Goal: Task Accomplishment & Management: Use online tool/utility

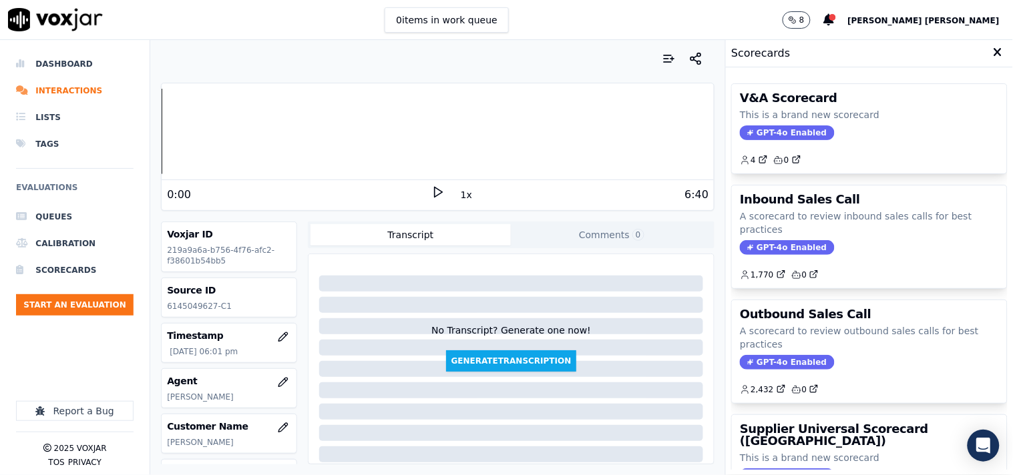
scroll to position [224, 0]
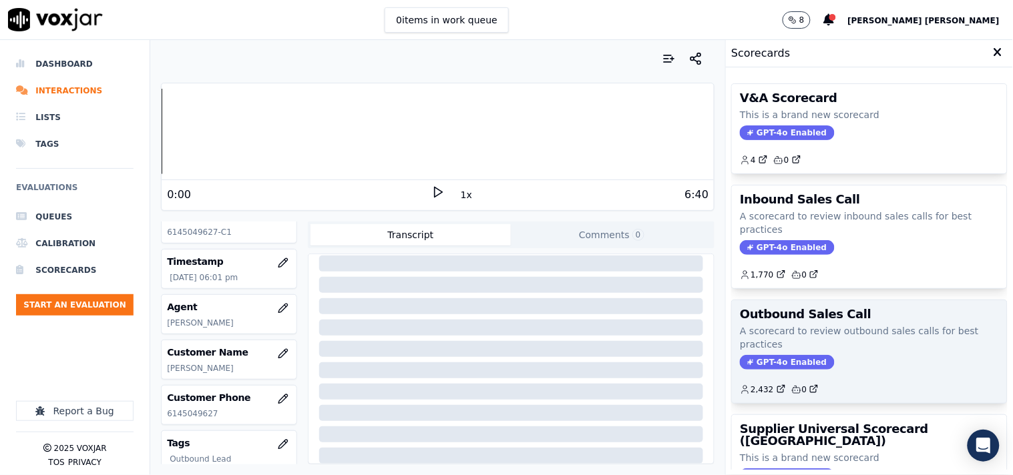
click at [766, 371] on div "Outbound Sales Call A scorecard to review outbound sales calls for best practic…" at bounding box center [869, 351] width 275 height 103
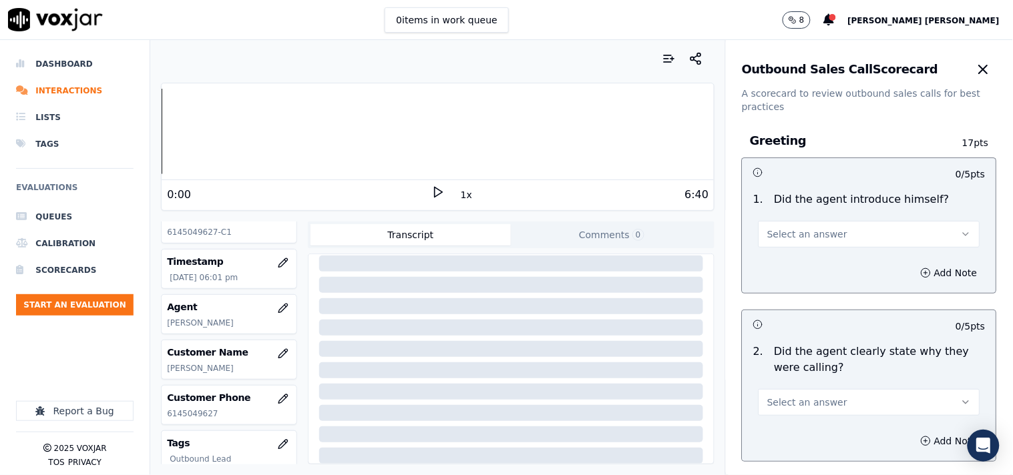
click at [818, 242] on button "Select an answer" at bounding box center [870, 234] width 222 height 27
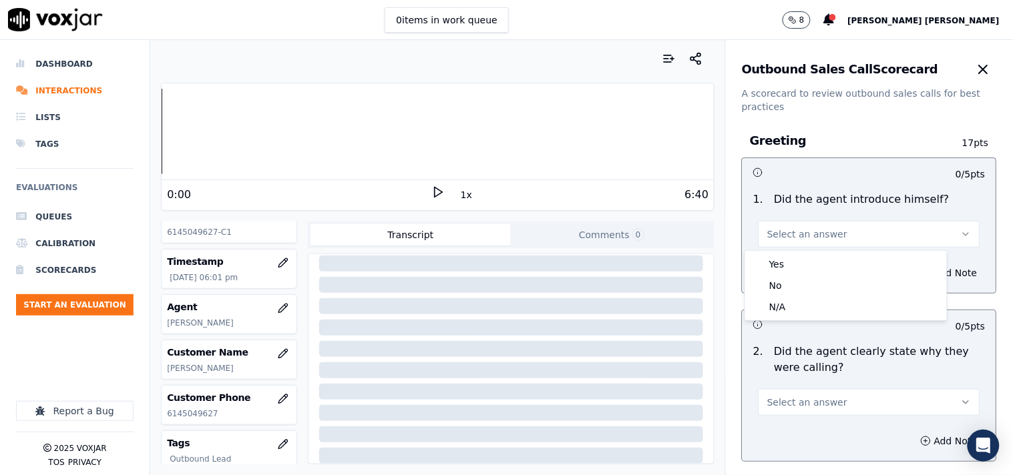
click at [391, 298] on div at bounding box center [511, 306] width 385 height 16
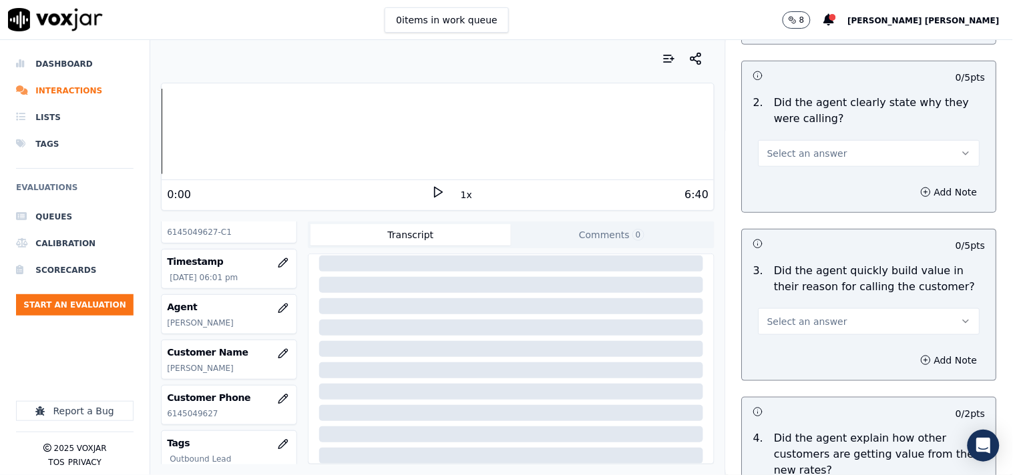
scroll to position [0, 0]
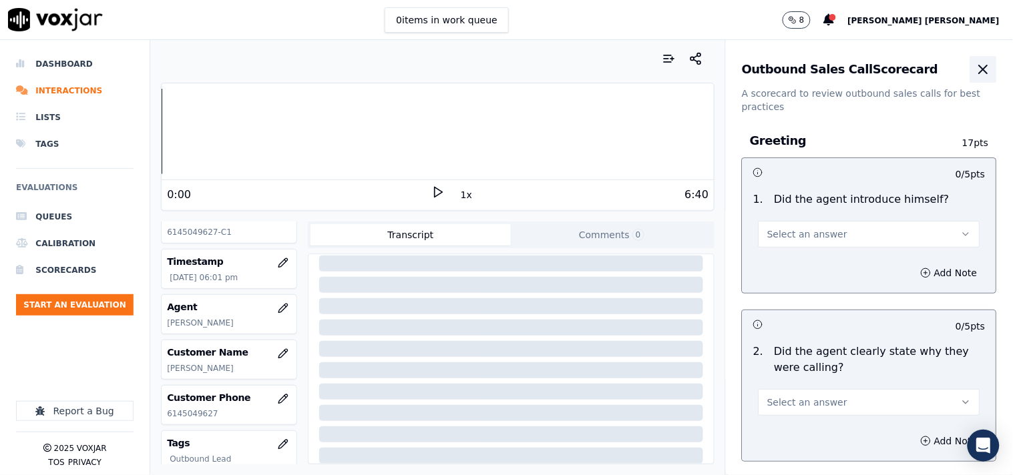
click at [976, 72] on icon "button" at bounding box center [984, 69] width 16 height 16
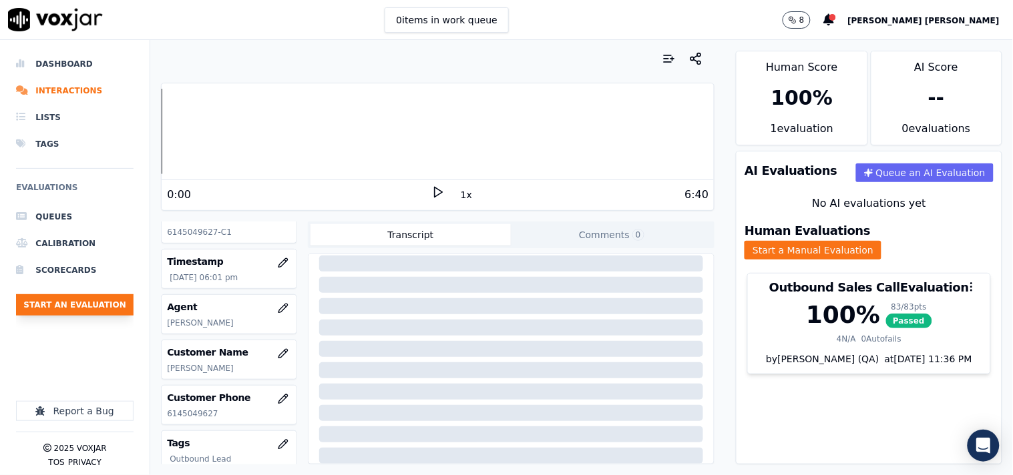
click at [51, 310] on button "Start an Evaluation" at bounding box center [75, 304] width 118 height 21
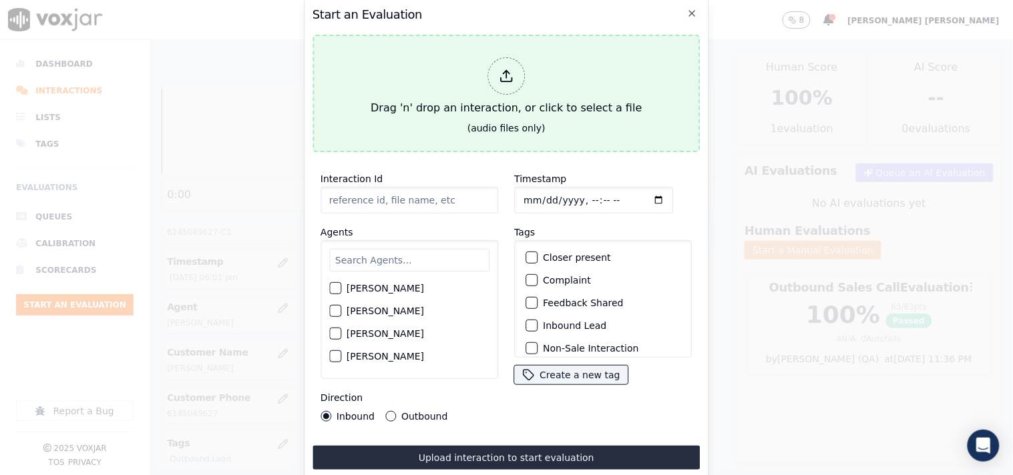
click at [496, 67] on div at bounding box center [505, 75] width 37 height 37
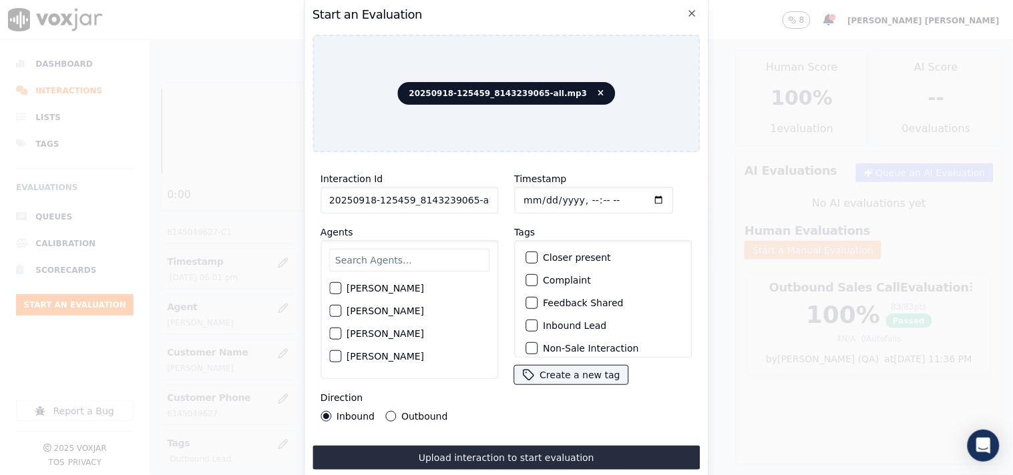
scroll to position [0, 7]
drag, startPoint x: 463, startPoint y: 194, endPoint x: 528, endPoint y: 194, distance: 64.1
click at [528, 194] on div "Interaction Id 20250918-125459_8143239065-all.mp3 Agents [PERSON_NAME] [PERSON_…" at bounding box center [507, 296] width 388 height 267
type input "20250918-125459_8143239065-C1"
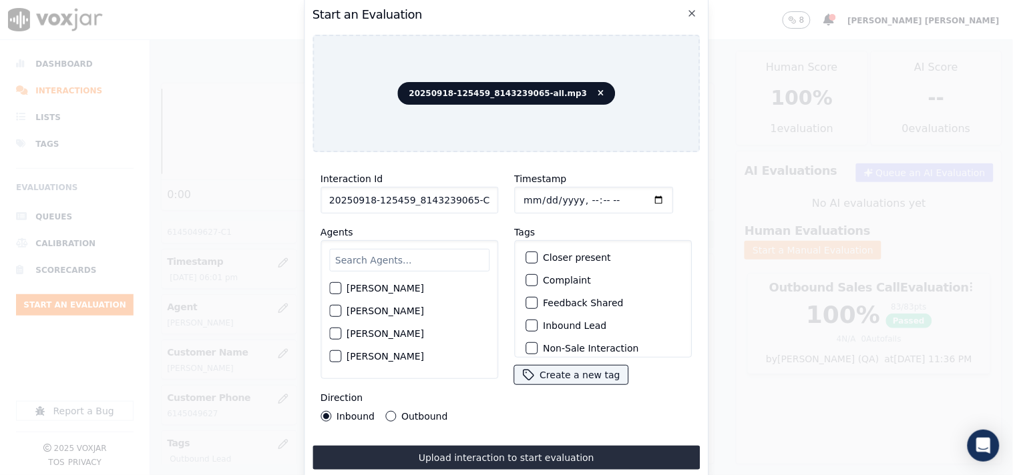
click at [524, 202] on input "Timestamp" at bounding box center [593, 200] width 159 height 27
type input "[DATE]T19:02"
click at [421, 258] on input "text" at bounding box center [409, 260] width 160 height 23
type input "l"
type input "ale"
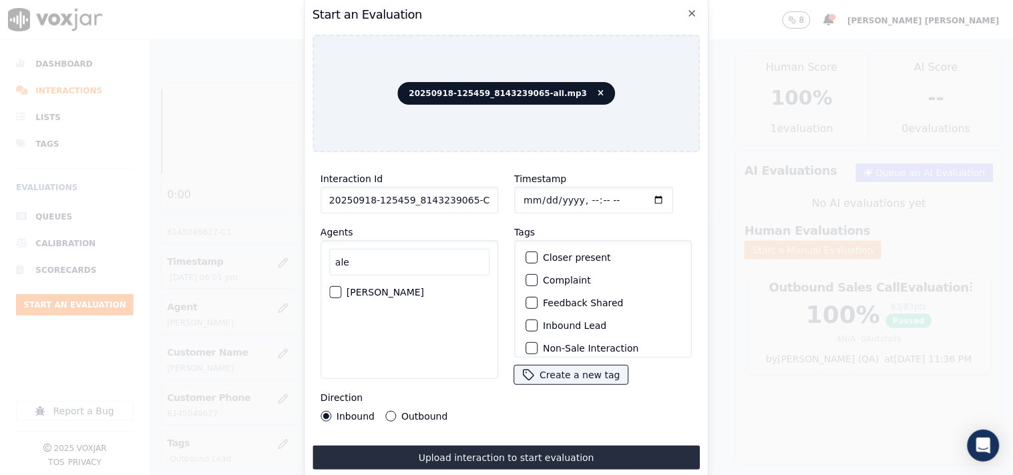
click at [385, 301] on div "ale [PERSON_NAME]" at bounding box center [410, 309] width 178 height 139
click at [390, 290] on label "[PERSON_NAME]" at bounding box center [385, 292] width 77 height 9
click at [341, 290] on button "[PERSON_NAME]" at bounding box center [335, 292] width 12 height 12
click at [404, 418] on div "Interaction Id 20250918-125459_8143239065-C1 Agents ale [PERSON_NAME] Direction…" at bounding box center [410, 296] width 194 height 267
click at [408, 415] on label "Outbound" at bounding box center [424, 416] width 46 height 9
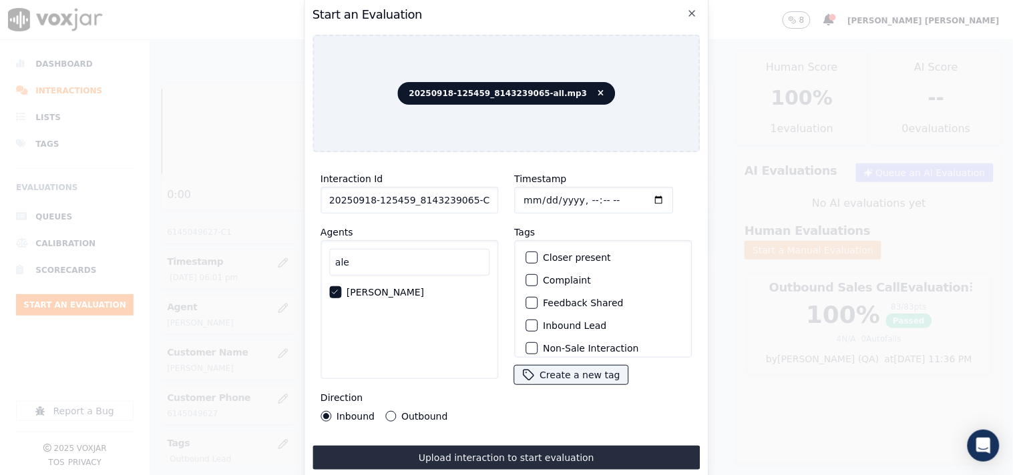
click at [396, 415] on button "Outbound" at bounding box center [390, 416] width 11 height 11
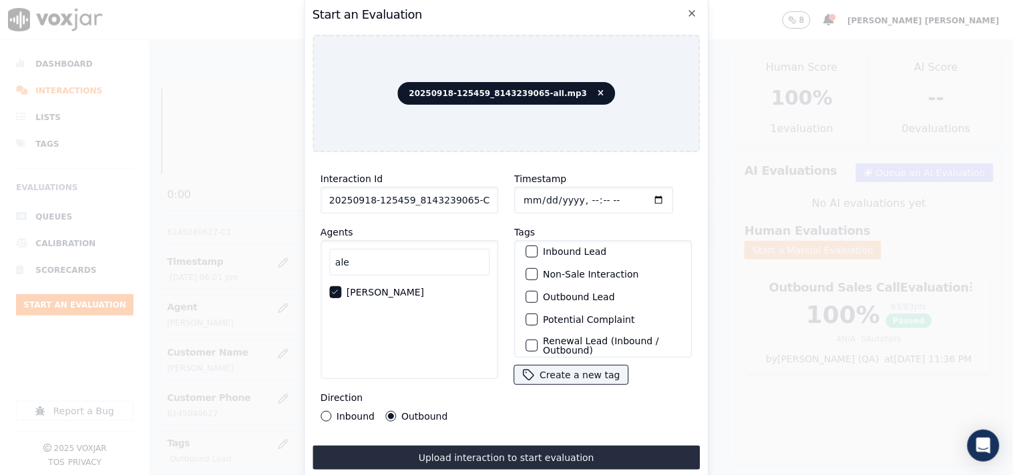
click at [565, 275] on div "Non-Sale Interaction" at bounding box center [603, 274] width 166 height 23
click at [568, 286] on div "Outbound Lead" at bounding box center [603, 297] width 166 height 23
click at [566, 292] on label "Outbound Lead" at bounding box center [579, 296] width 72 height 9
click at [538, 291] on button "Outbound Lead" at bounding box center [532, 297] width 12 height 12
click at [570, 270] on label "Non-Sale Interaction" at bounding box center [590, 274] width 95 height 9
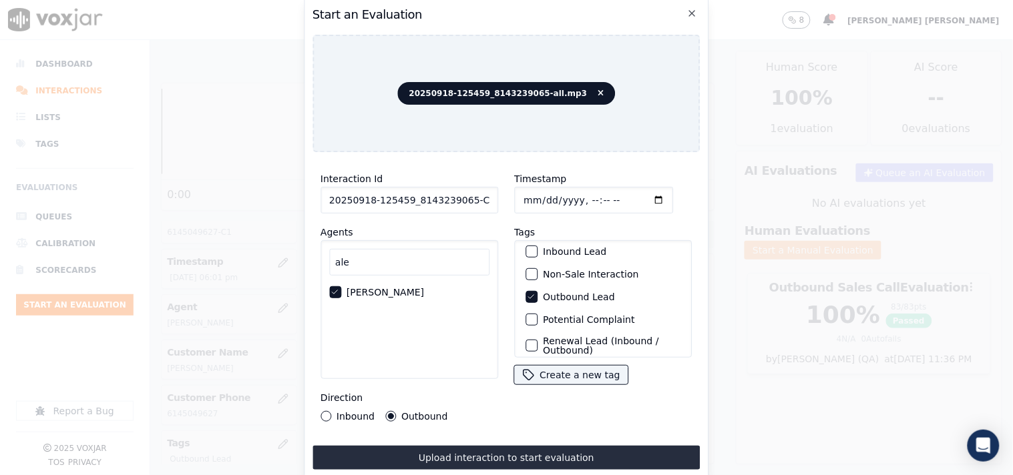
click at [538, 268] on button "Non-Sale Interaction" at bounding box center [532, 274] width 12 height 12
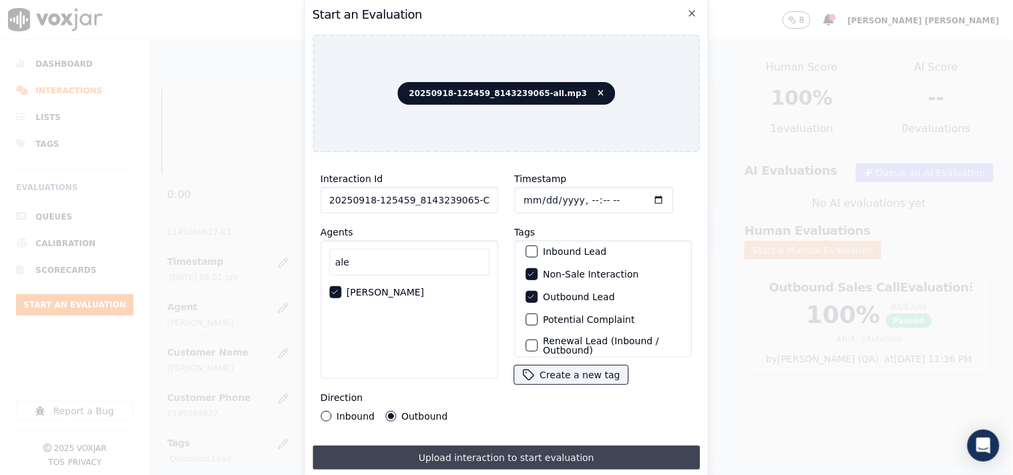
click at [563, 446] on button "Upload interaction to start evaluation" at bounding box center [507, 458] width 388 height 24
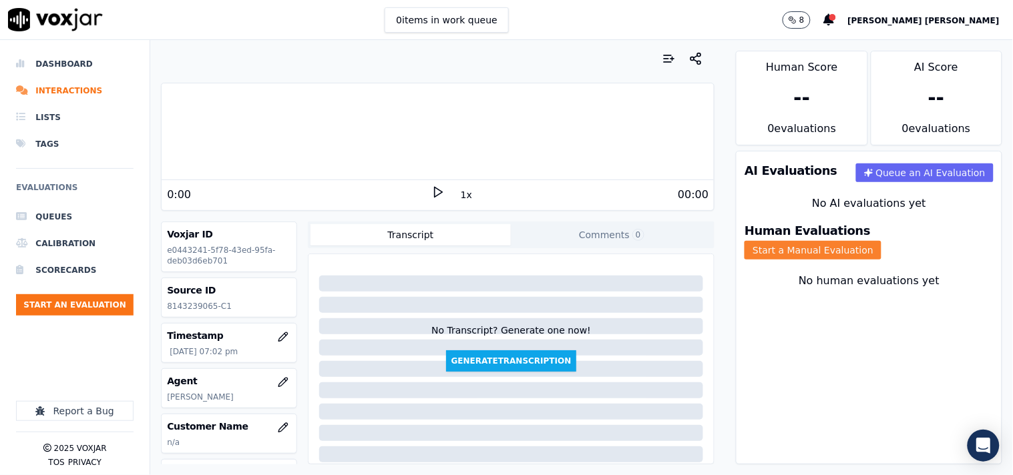
click at [881, 241] on button "Start a Manual Evaluation" at bounding box center [813, 250] width 137 height 19
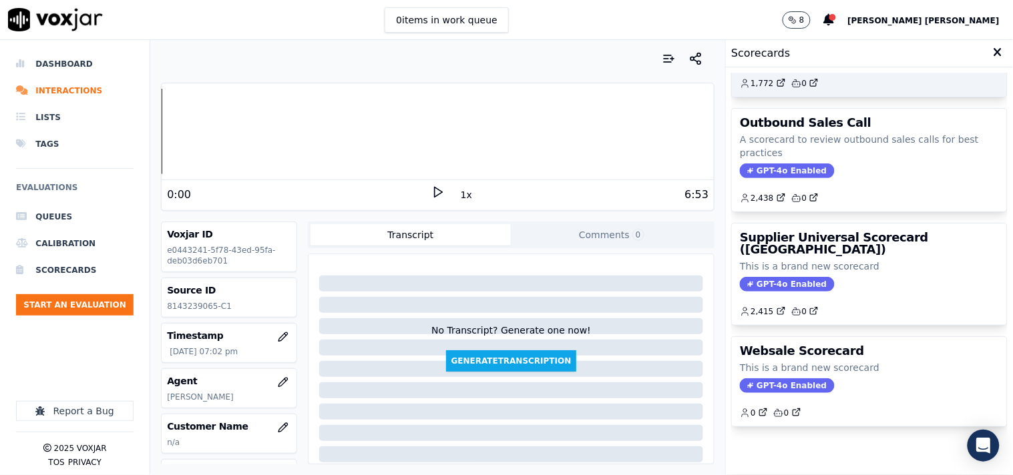
scroll to position [214, 0]
click at [769, 164] on span "GPT-4o Enabled" at bounding box center [787, 171] width 94 height 15
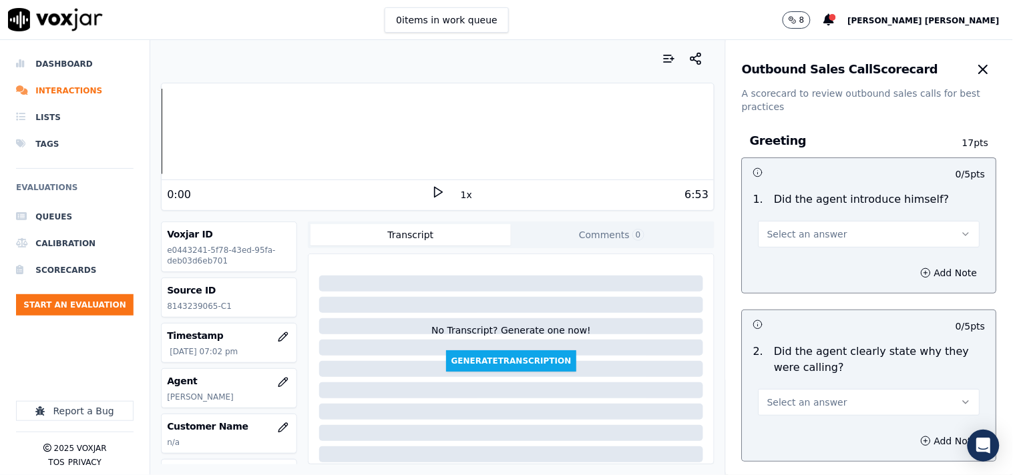
click at [779, 232] on span "Select an answer" at bounding box center [807, 234] width 80 height 13
click at [784, 264] on div "Yes" at bounding box center [846, 264] width 196 height 21
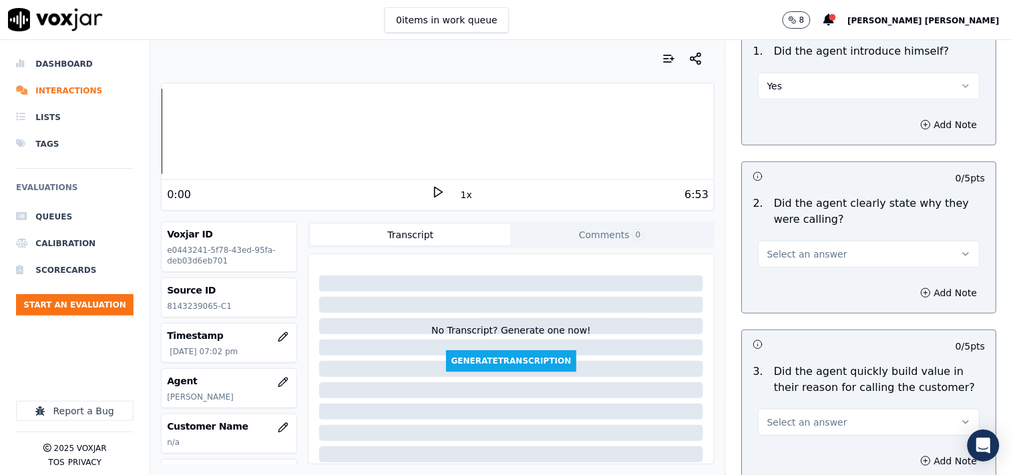
click at [785, 259] on span "Select an answer" at bounding box center [807, 254] width 80 height 13
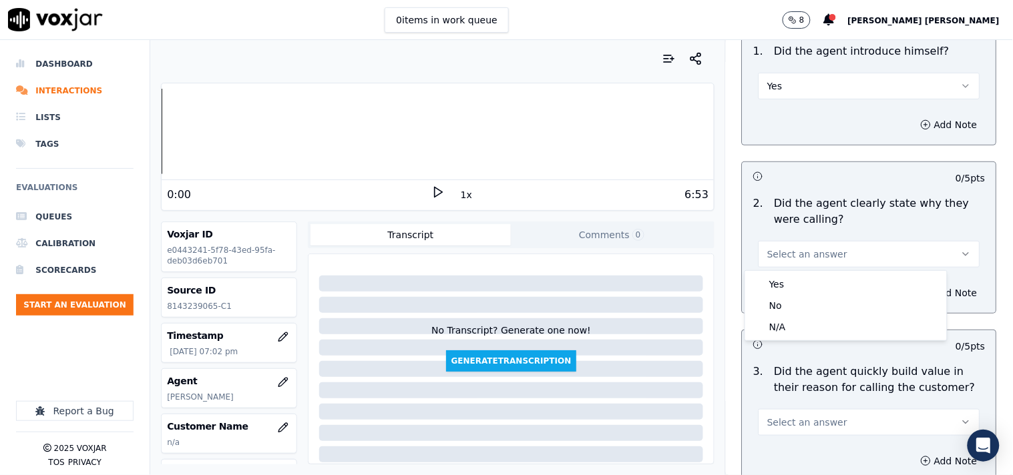
click at [785, 286] on div "Yes" at bounding box center [846, 284] width 196 height 21
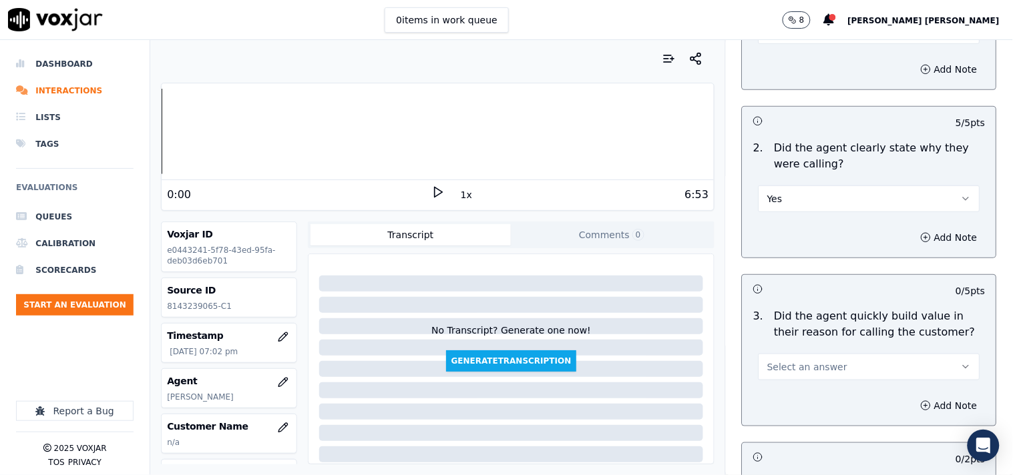
scroll to position [296, 0]
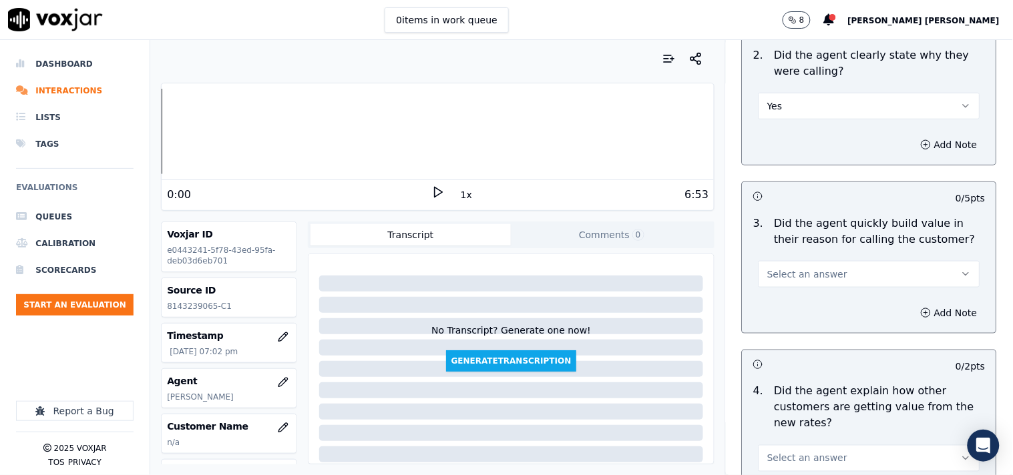
click at [821, 278] on span "Select an answer" at bounding box center [807, 274] width 80 height 13
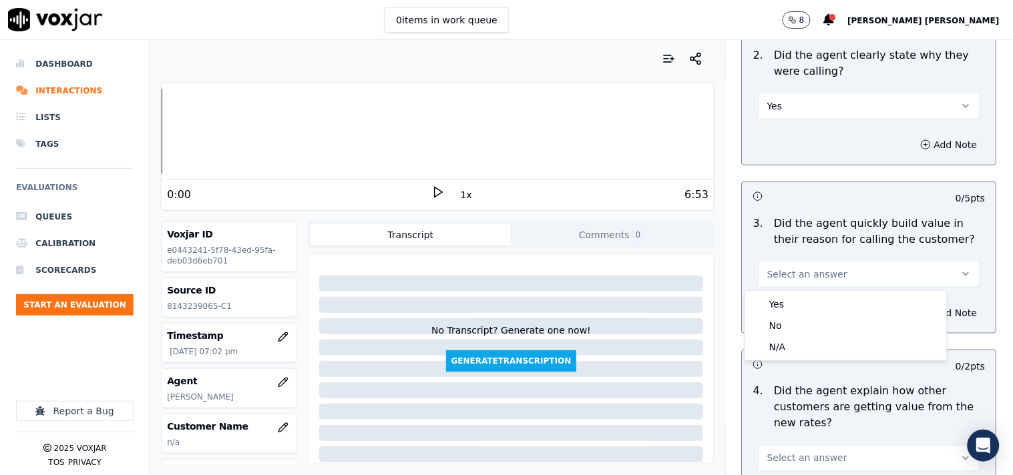
click at [817, 292] on div "Yes No N/A" at bounding box center [846, 325] width 202 height 69
click at [812, 309] on div "Yes" at bounding box center [846, 304] width 196 height 21
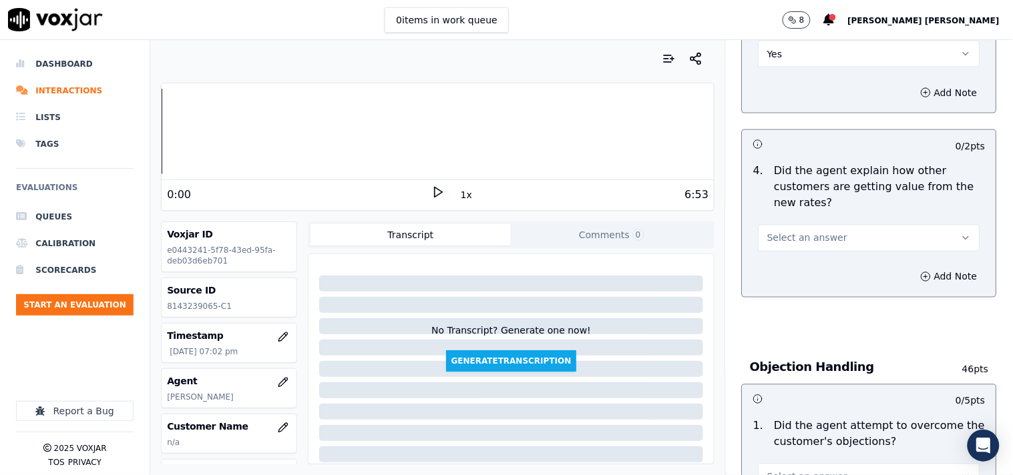
scroll to position [519, 0]
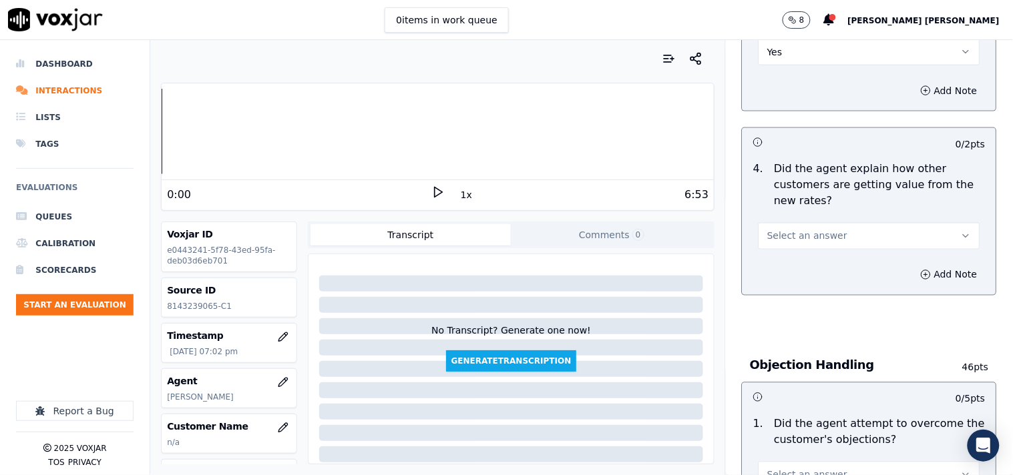
click at [824, 222] on div "Select an answer" at bounding box center [870, 234] width 222 height 29
click at [824, 207] on p "Did the agent explain how other customers are getting value from the new rates?" at bounding box center [880, 186] width 211 height 48
click at [826, 234] on button "Select an answer" at bounding box center [870, 236] width 222 height 27
click at [820, 276] on div "Yes" at bounding box center [846, 266] width 196 height 21
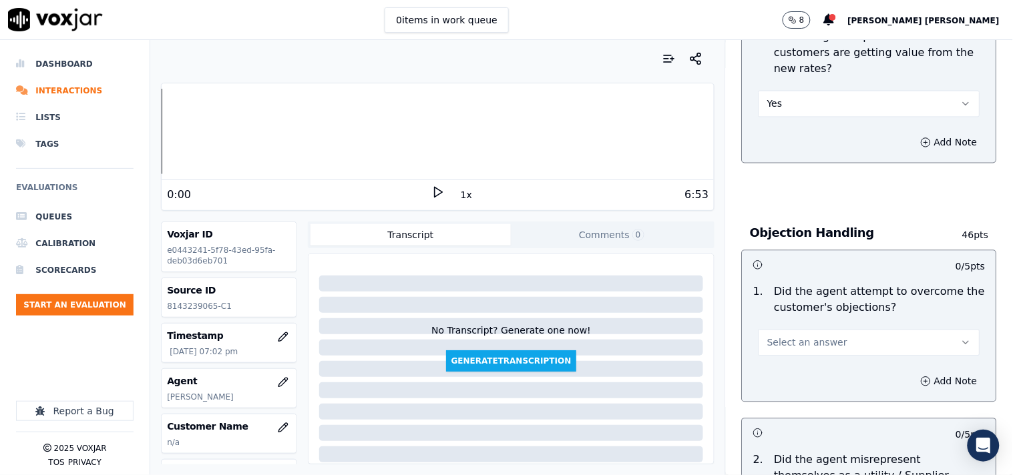
scroll to position [816, 0]
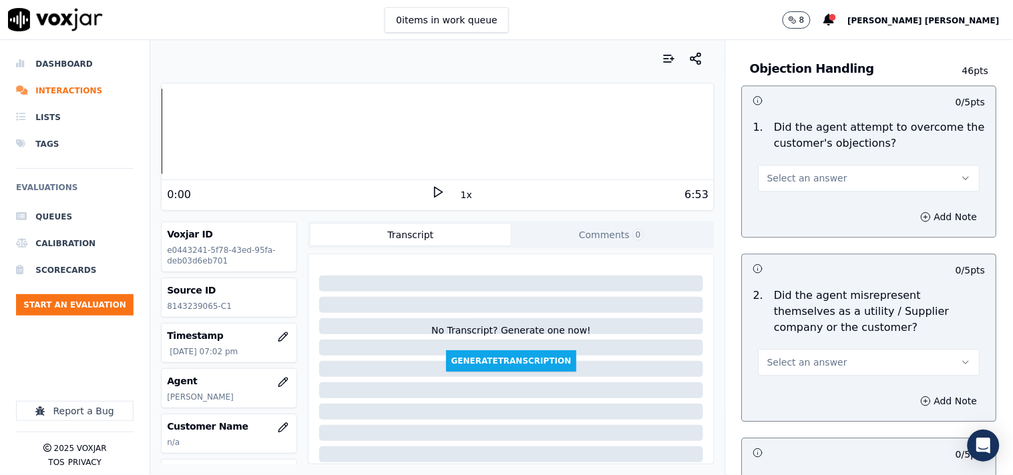
click at [815, 170] on button "Select an answer" at bounding box center [870, 178] width 222 height 27
click at [817, 205] on div "Yes" at bounding box center [846, 208] width 196 height 21
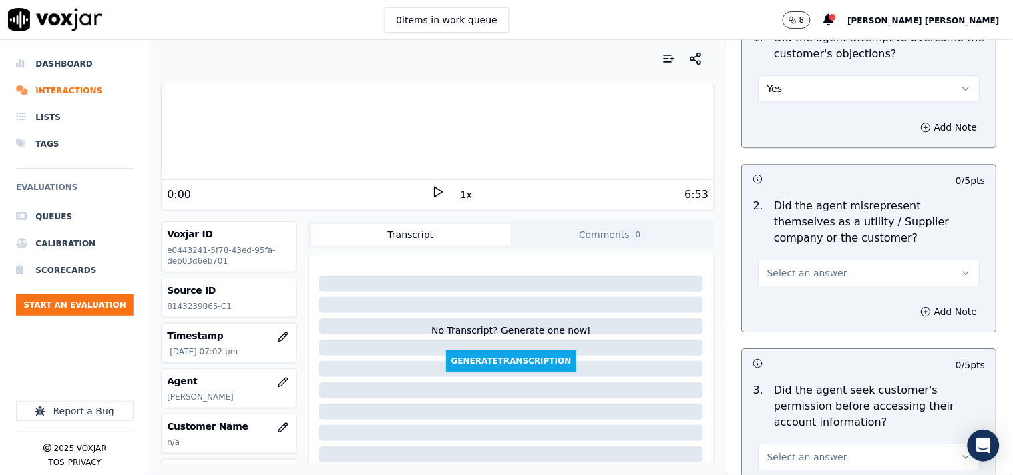
scroll to position [1112, 0]
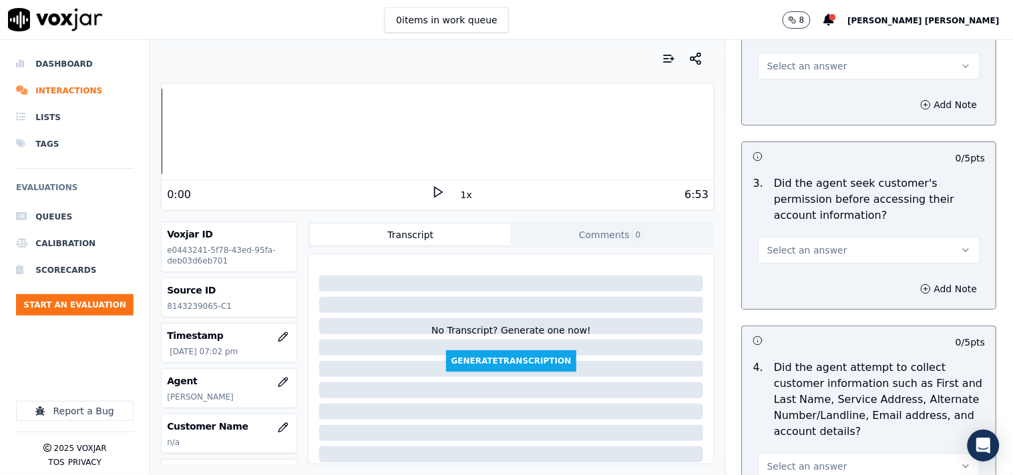
click at [812, 69] on span "Select an answer" at bounding box center [807, 65] width 80 height 13
drag, startPoint x: 809, startPoint y: 130, endPoint x: 811, endPoint y: 118, distance: 11.7
click at [811, 118] on div "Yes No N/A" at bounding box center [846, 117] width 202 height 69
click at [811, 118] on div "No" at bounding box center [846, 117] width 196 height 21
click at [833, 250] on button "Select an answer" at bounding box center [870, 250] width 222 height 27
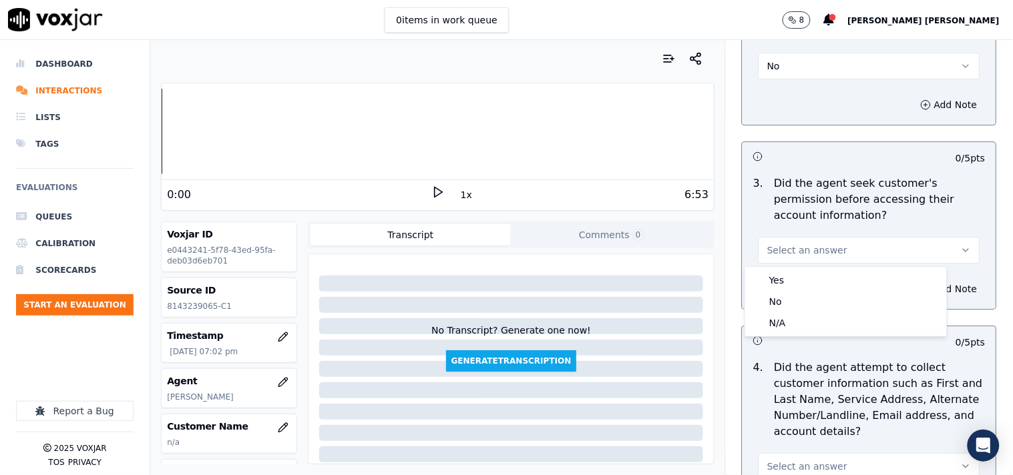
click at [810, 260] on button "Select an answer" at bounding box center [870, 250] width 222 height 27
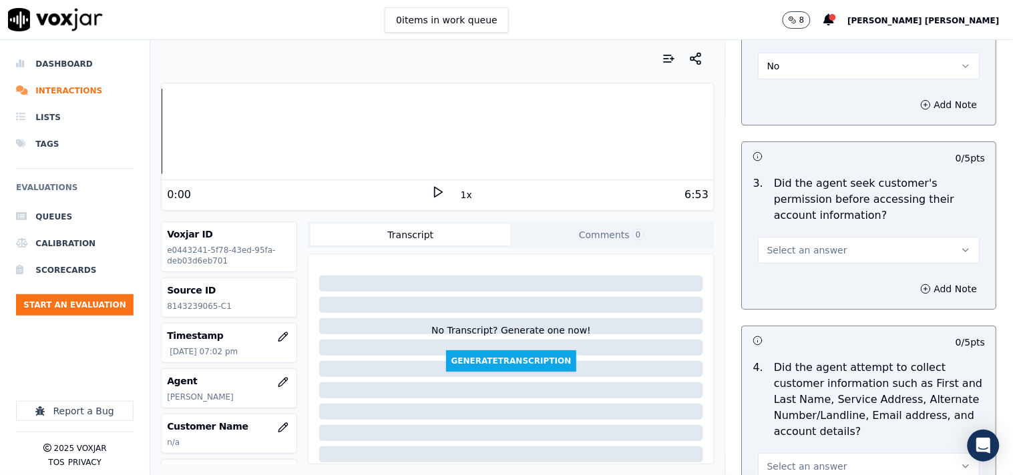
click at [815, 264] on div "3 . Did the agent seek customer's permission before accessing their account inf…" at bounding box center [870, 219] width 254 height 99
click at [816, 256] on span "Select an answer" at bounding box center [807, 250] width 80 height 13
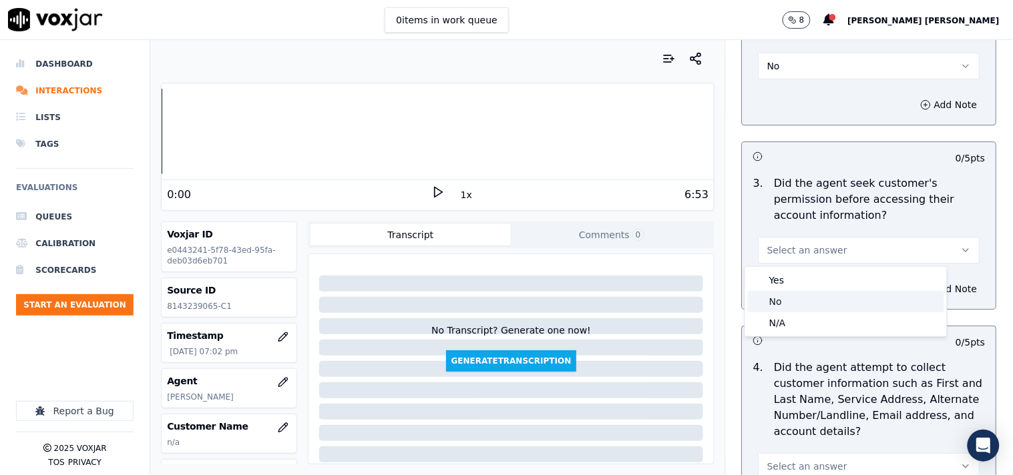
click at [798, 302] on div "No" at bounding box center [846, 301] width 196 height 21
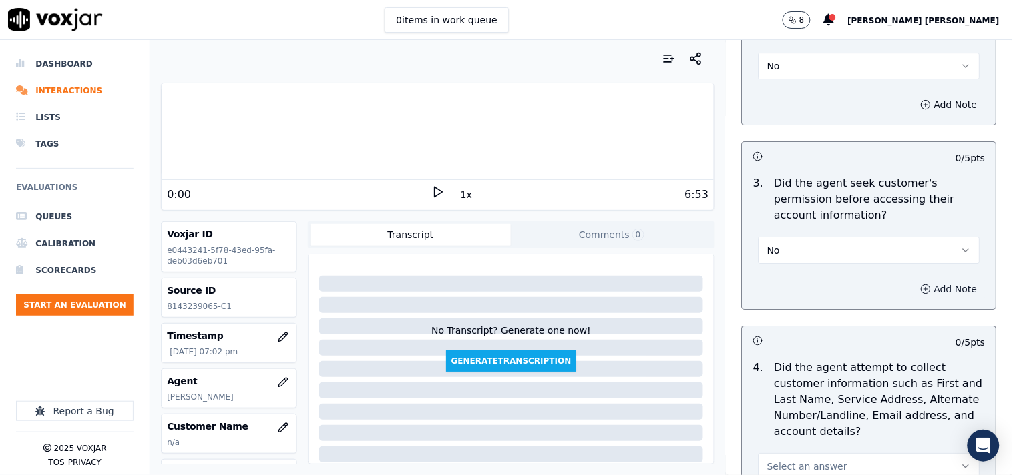
click at [913, 292] on button "Add Note" at bounding box center [949, 289] width 73 height 19
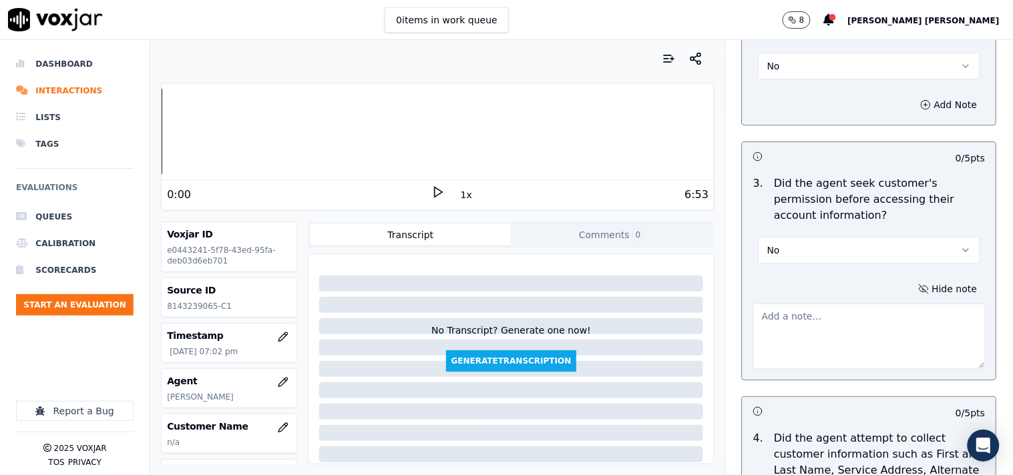
click at [829, 308] on textarea at bounding box center [869, 336] width 232 height 65
paste textarea "@02:21 [PERSON_NAME]-informed customer number but failed to take the cx permiss…"
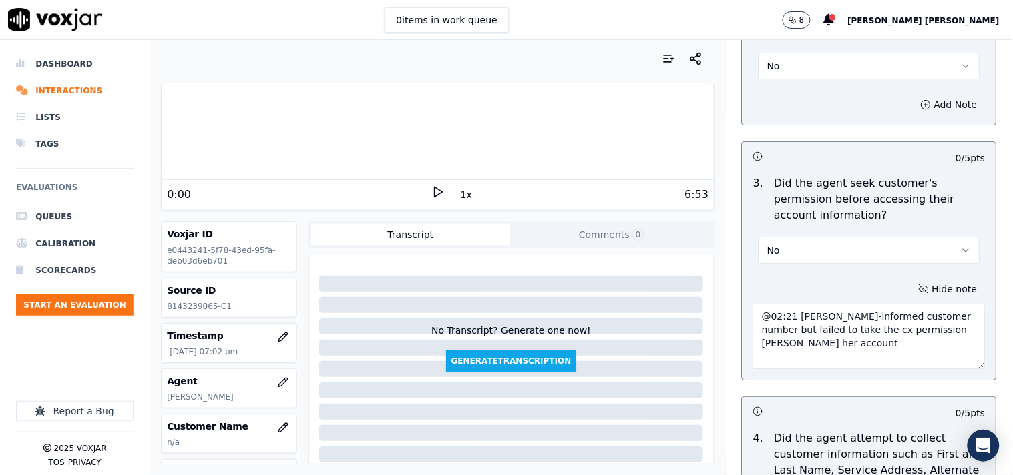
click at [892, 334] on textarea "@02:21 [PERSON_NAME]-informed customer number but failed to take the cx permiss…" at bounding box center [869, 336] width 232 height 65
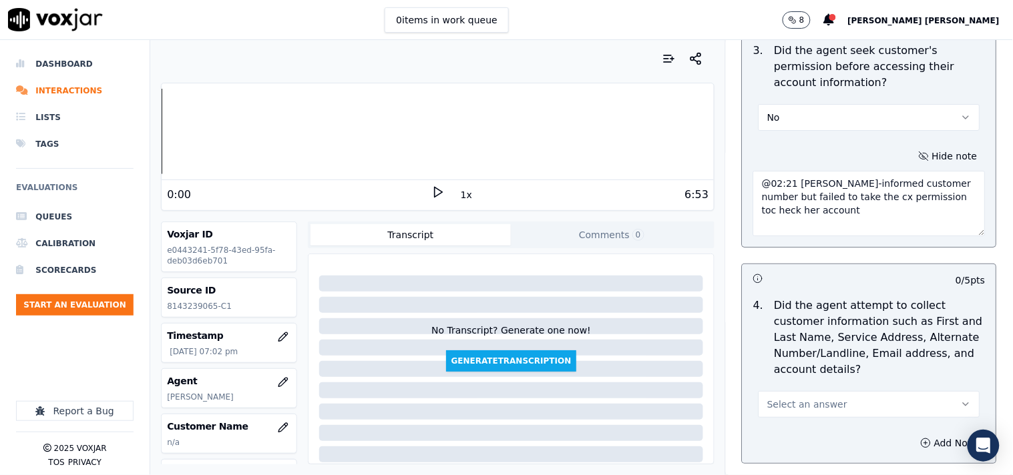
scroll to position [1261, 0]
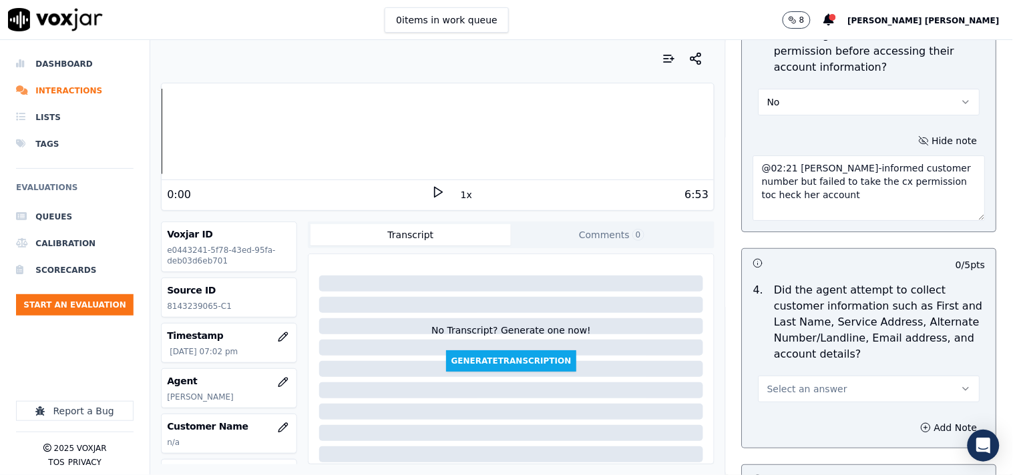
type textarea "@02:21 [PERSON_NAME]-informed customer number but failed to take the cx permiss…"
click at [793, 386] on span "Select an answer" at bounding box center [807, 389] width 80 height 13
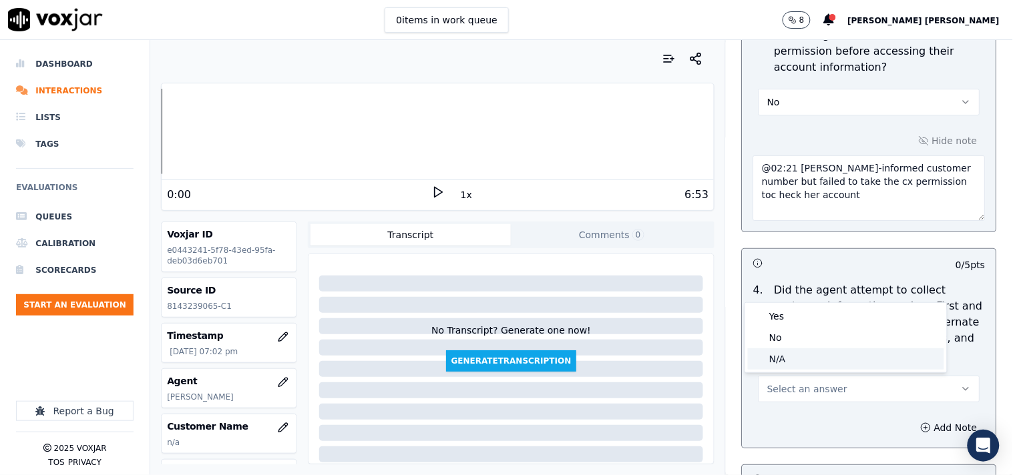
click at [793, 362] on div "N/A" at bounding box center [846, 359] width 196 height 21
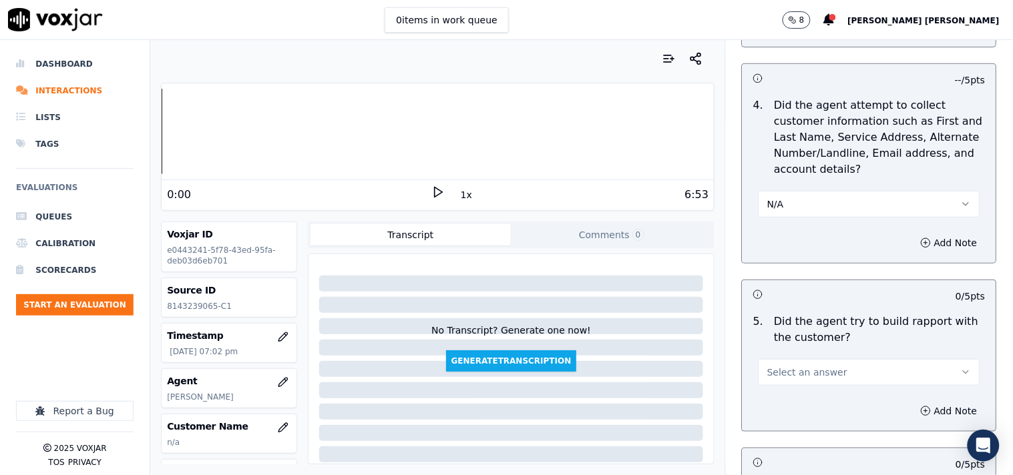
scroll to position [1484, 0]
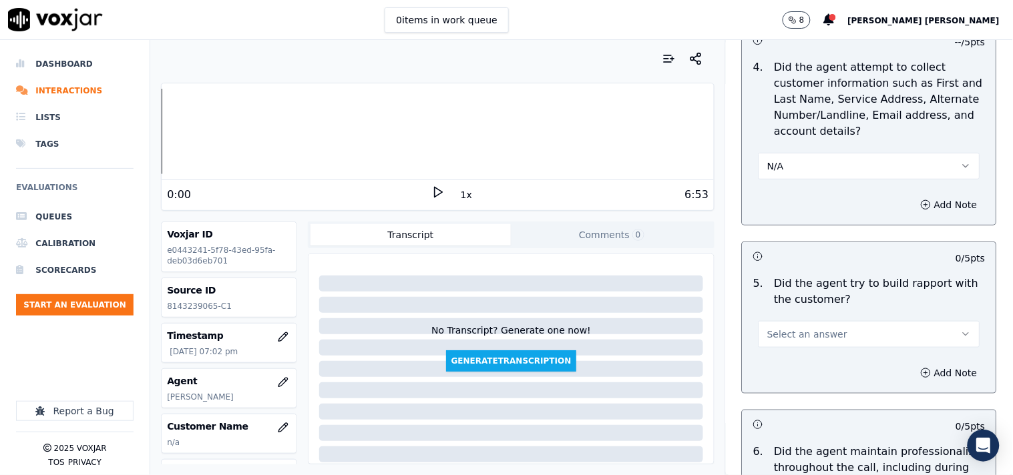
click at [818, 331] on span "Select an answer" at bounding box center [807, 334] width 80 height 13
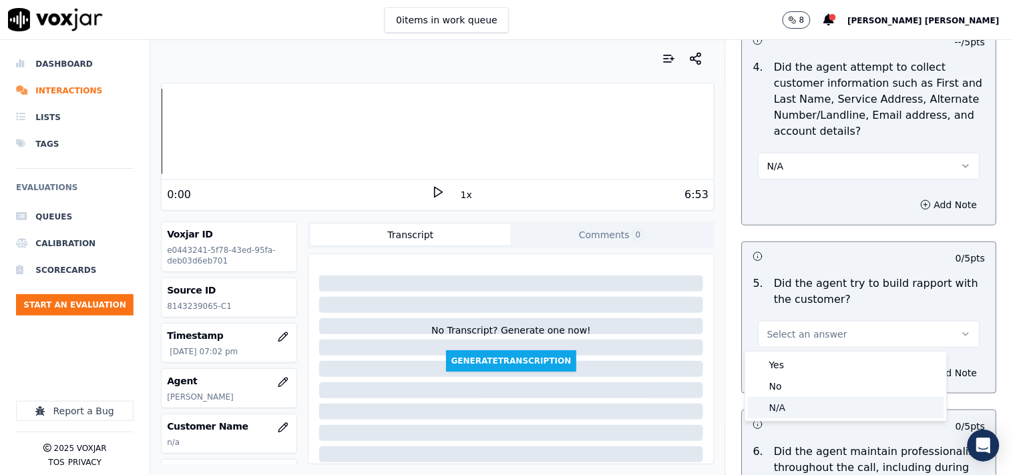
click at [789, 397] on div "Yes No N/A" at bounding box center [846, 386] width 202 height 69
click at [789, 397] on div "N/A" at bounding box center [846, 407] width 196 height 21
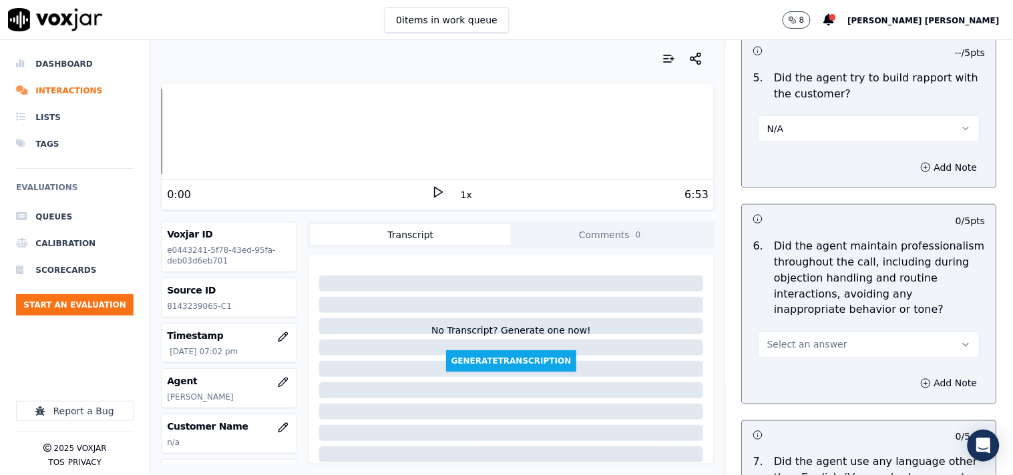
scroll to position [1706, 0]
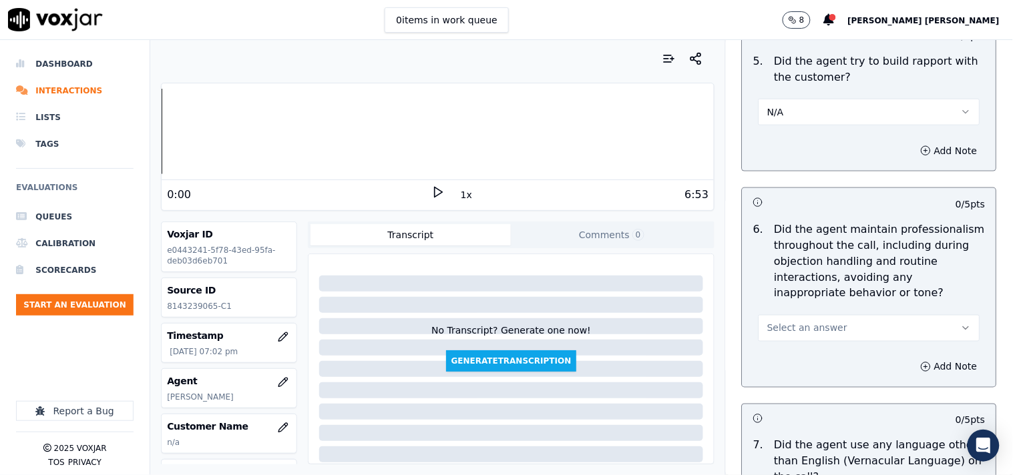
click at [818, 333] on span "Select an answer" at bounding box center [807, 328] width 80 height 13
click at [809, 365] on div "Yes" at bounding box center [846, 359] width 196 height 21
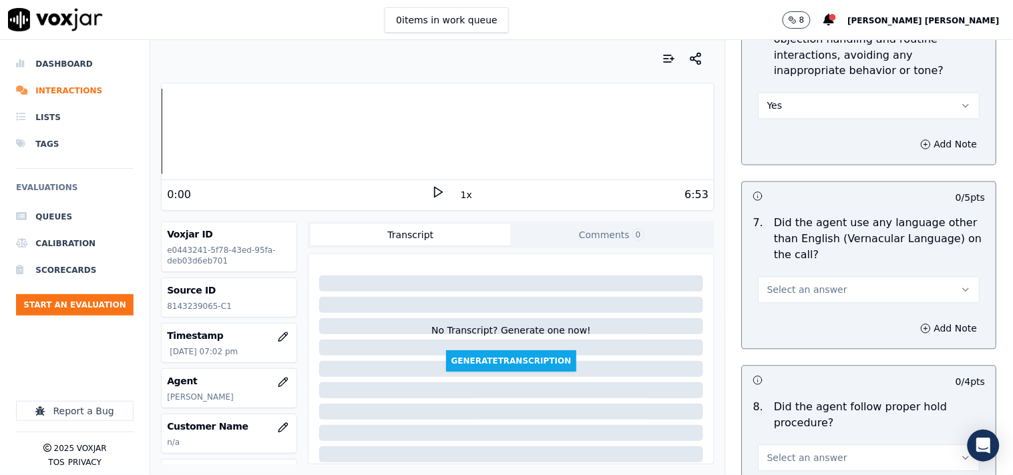
scroll to position [2003, 0]
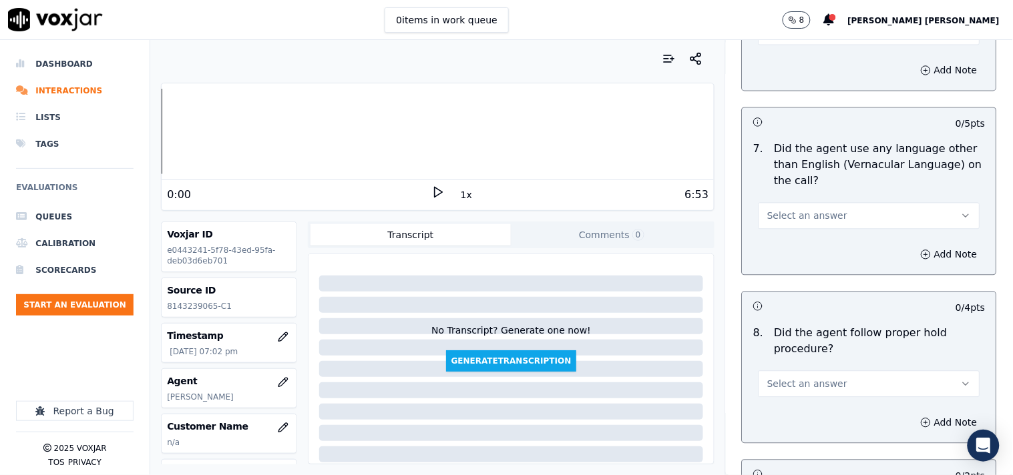
click at [872, 396] on button "Select an answer" at bounding box center [870, 384] width 222 height 27
click at [819, 405] on div "Yes" at bounding box center [846, 415] width 196 height 21
click at [791, 225] on button "Select an answer" at bounding box center [870, 215] width 222 height 27
click at [785, 270] on div "No" at bounding box center [846, 268] width 196 height 21
click at [790, 207] on button "No" at bounding box center [870, 215] width 222 height 27
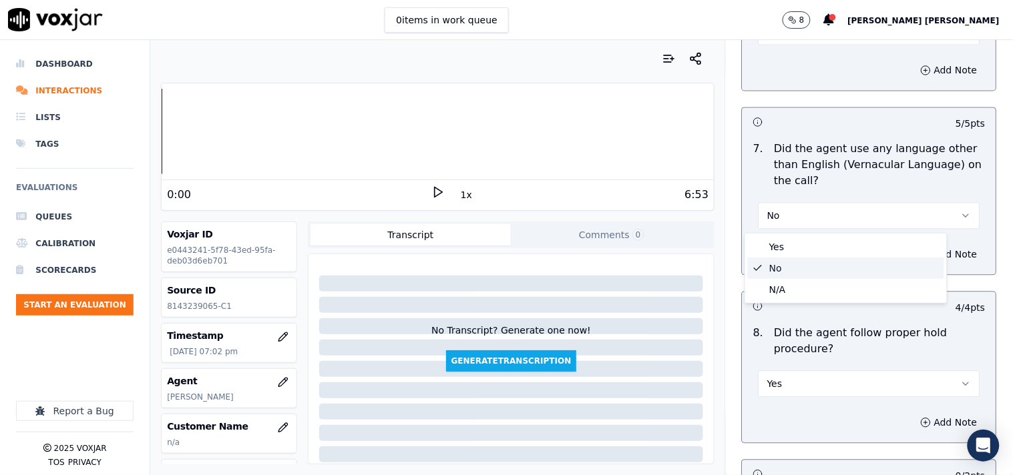
click at [783, 233] on div "Yes No N/A" at bounding box center [846, 268] width 203 height 71
click at [782, 241] on div "Yes" at bounding box center [846, 246] width 196 height 21
click at [913, 257] on button "Add Note" at bounding box center [949, 254] width 73 height 19
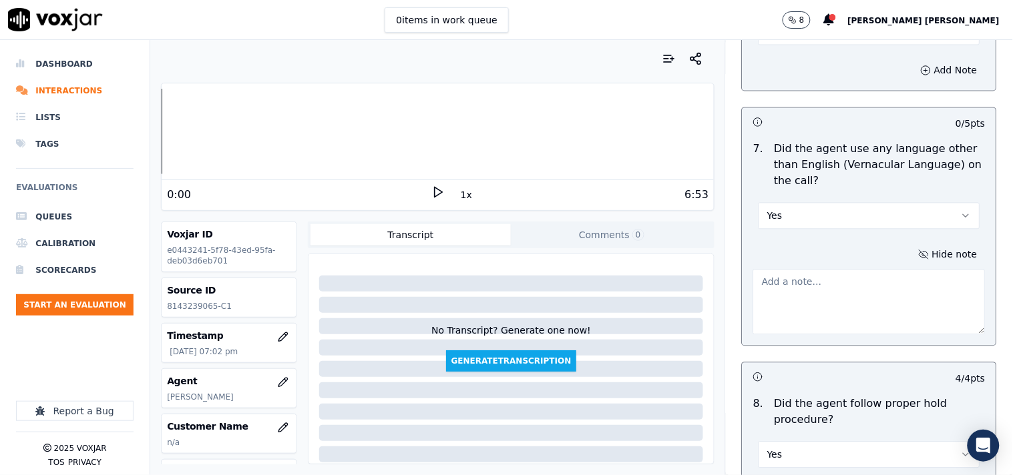
click at [805, 331] on textarea at bounding box center [869, 301] width 232 height 65
paste textarea "Call id-20250918-130152 @17:44 [PERSON_NAME]-After cx hang up the call vernacuk…"
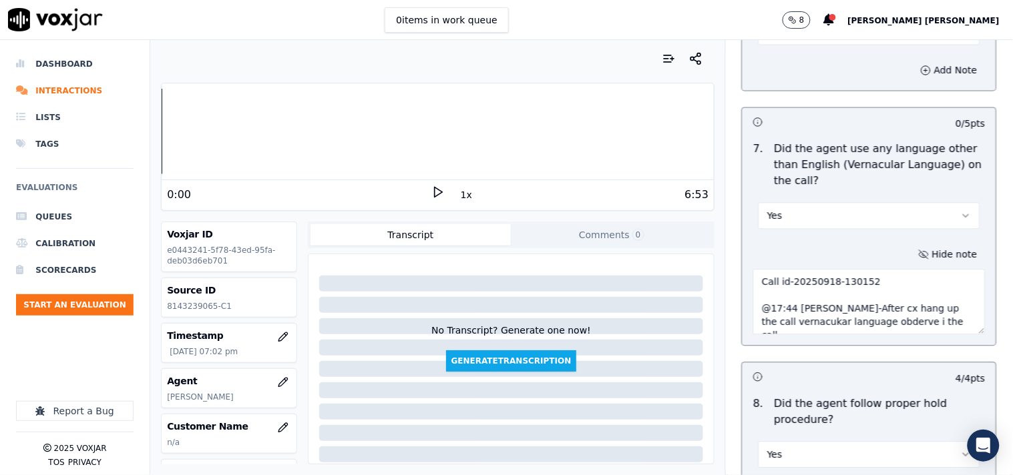
scroll to position [8, 0]
click at [875, 317] on textarea "Call id-20250918-130152 @17:44 [PERSON_NAME]-After cx hang up the call vernacul…" at bounding box center [869, 301] width 232 height 65
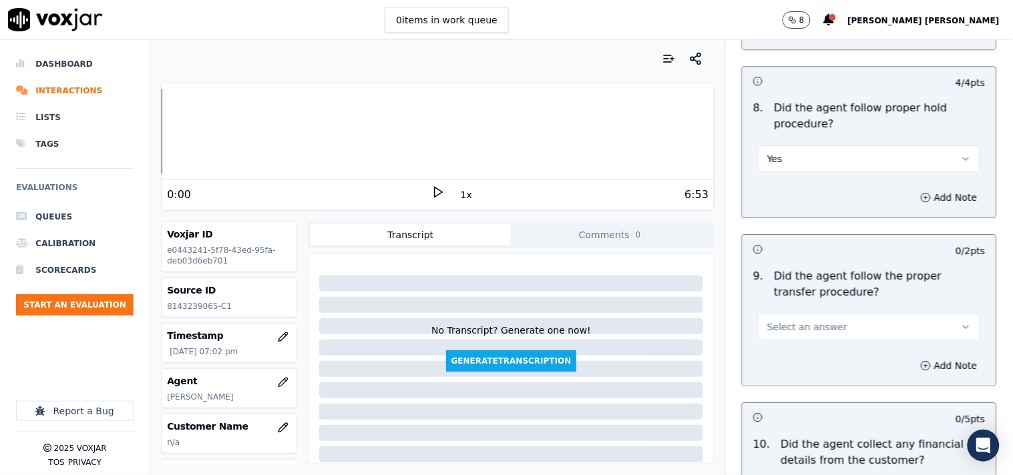
scroll to position [2300, 0]
type textarea "Call id-20250918-130152 @17:44 [PERSON_NAME]-After cx hang up the call vernacul…"
click at [875, 323] on button "Select an answer" at bounding box center [870, 326] width 222 height 27
click at [877, 355] on div "Yes" at bounding box center [846, 357] width 196 height 21
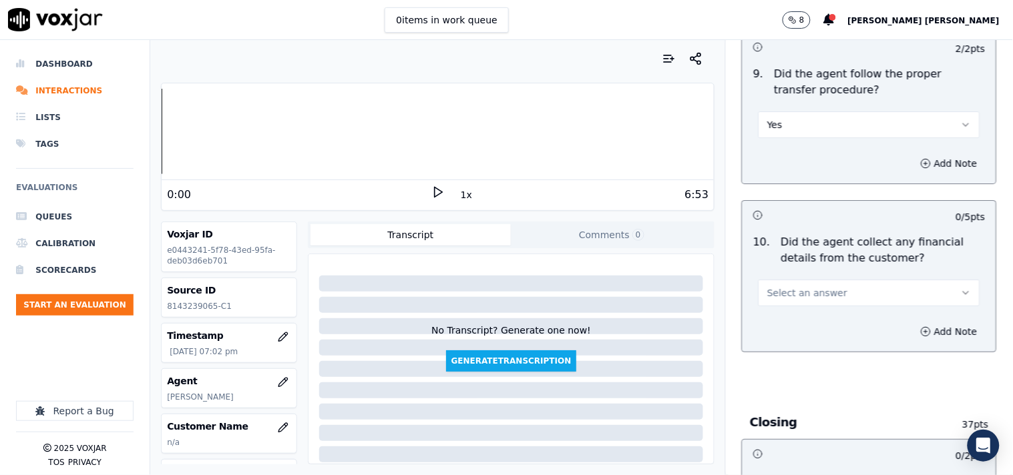
scroll to position [2522, 0]
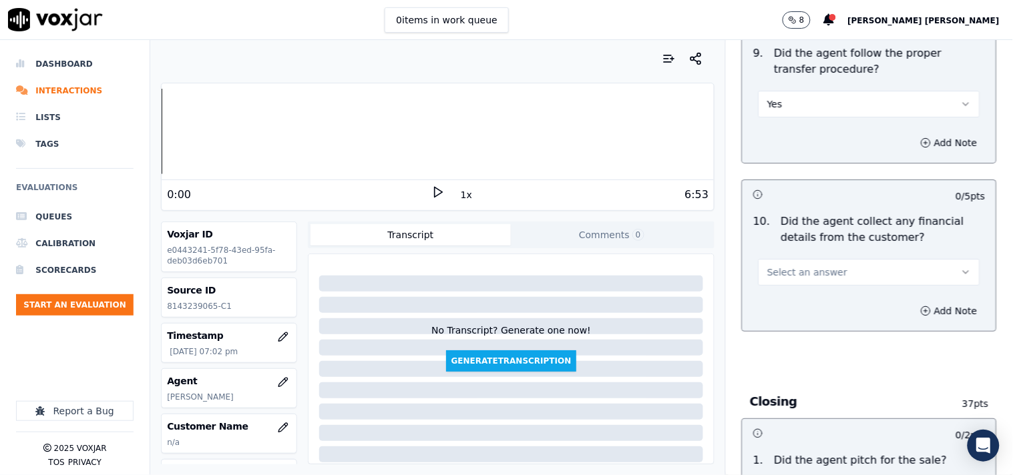
click at [891, 284] on button "Select an answer" at bounding box center [870, 272] width 222 height 27
click at [877, 319] on div "No" at bounding box center [846, 324] width 196 height 21
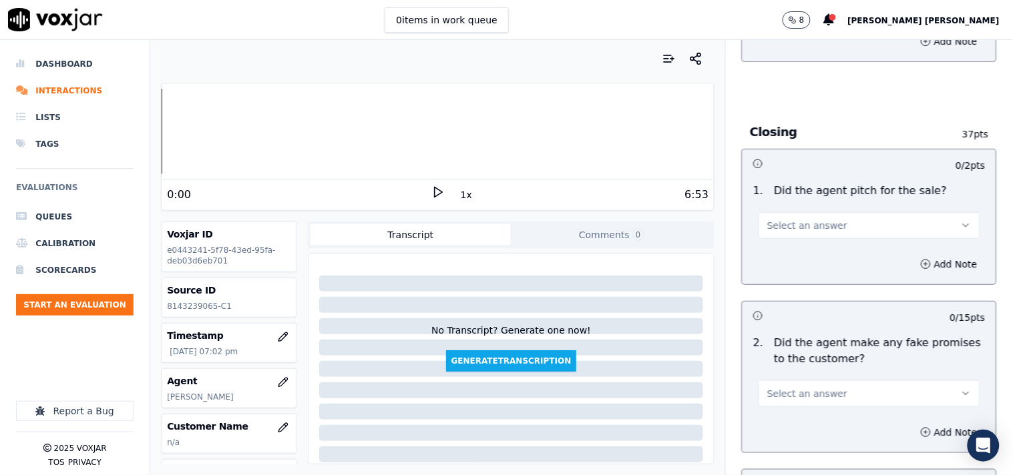
scroll to position [2819, 0]
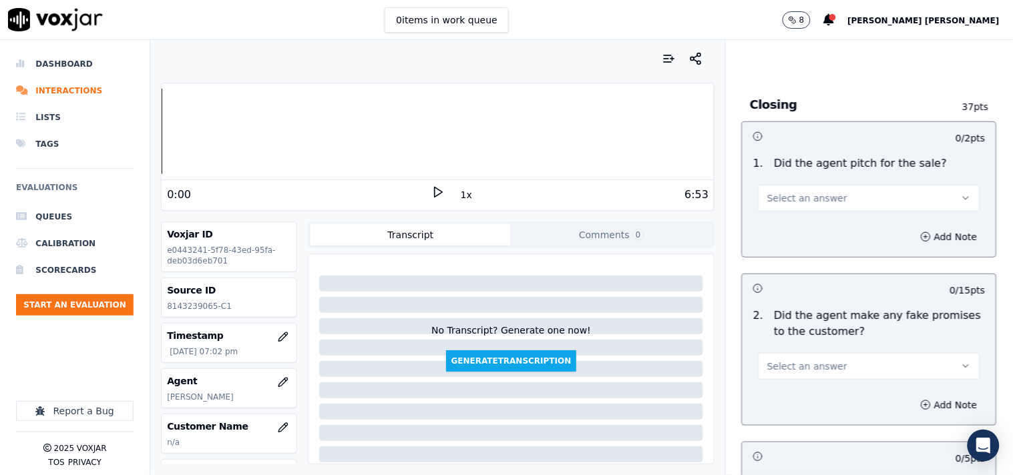
click at [893, 368] on button "Select an answer" at bounding box center [870, 366] width 222 height 27
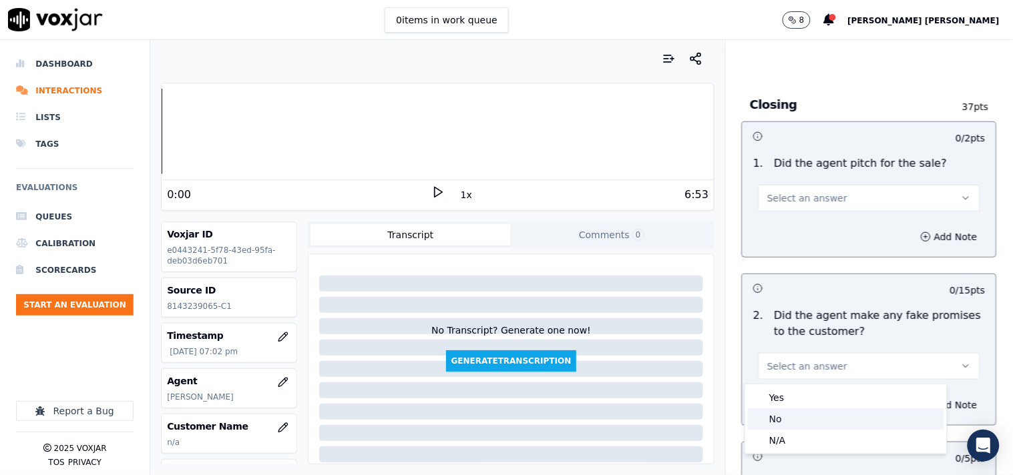
click at [836, 413] on div "No" at bounding box center [846, 419] width 196 height 21
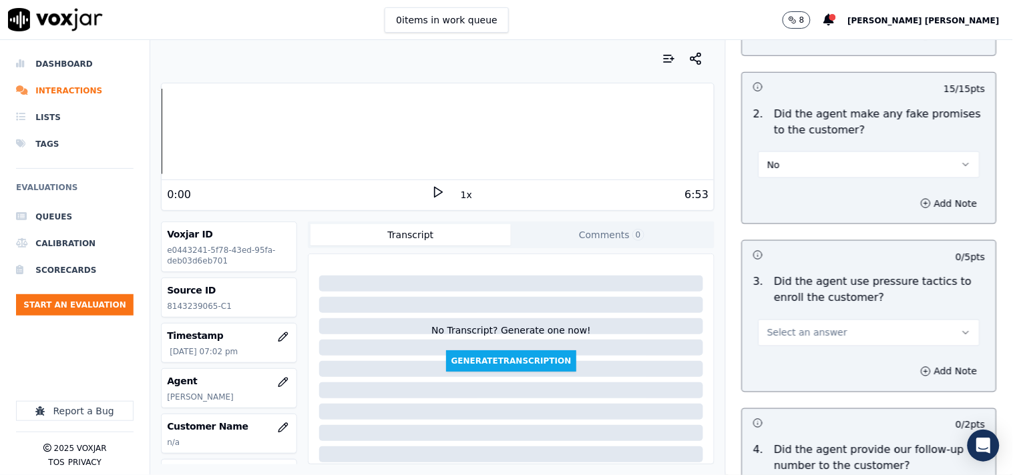
scroll to position [3042, 0]
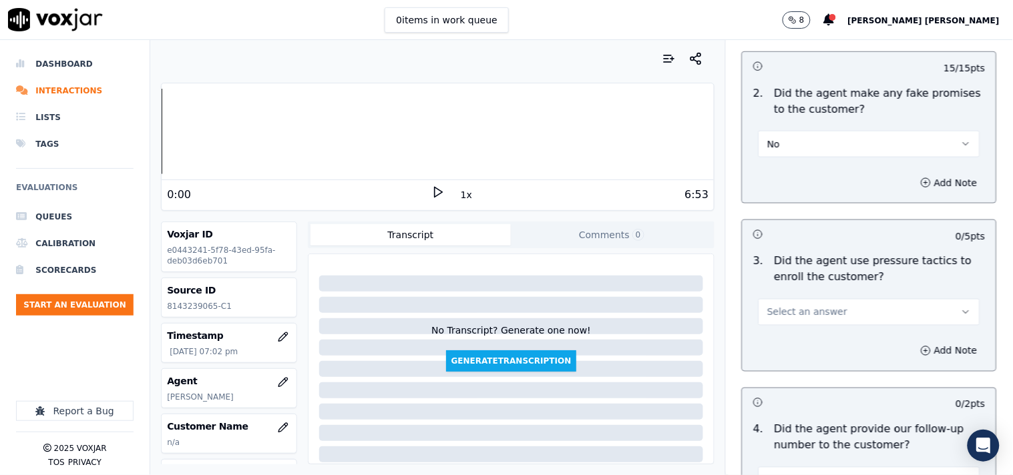
click at [839, 329] on div "3 . Did the agent use pressure tactics to enroll the customer? Select an answer" at bounding box center [870, 289] width 254 height 83
click at [839, 324] on button "Select an answer" at bounding box center [870, 312] width 222 height 27
click at [825, 357] on div "No" at bounding box center [846, 365] width 196 height 21
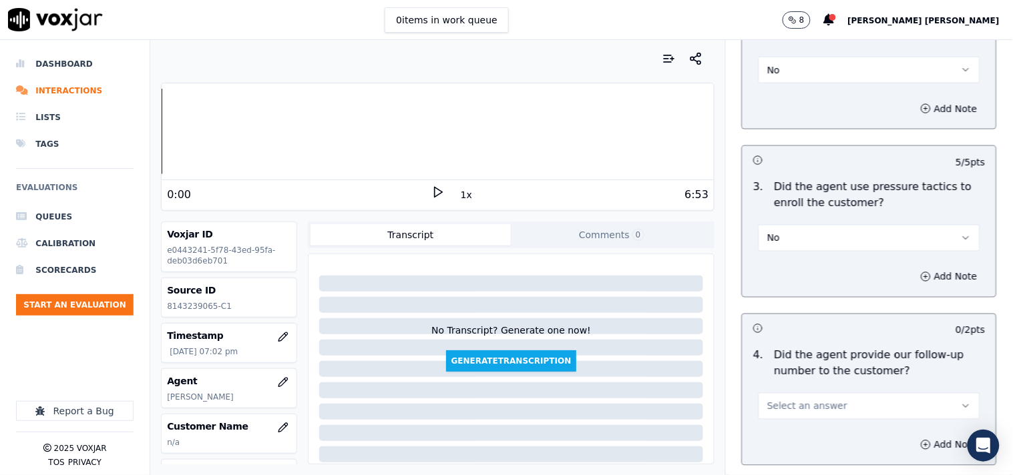
scroll to position [3190, 0]
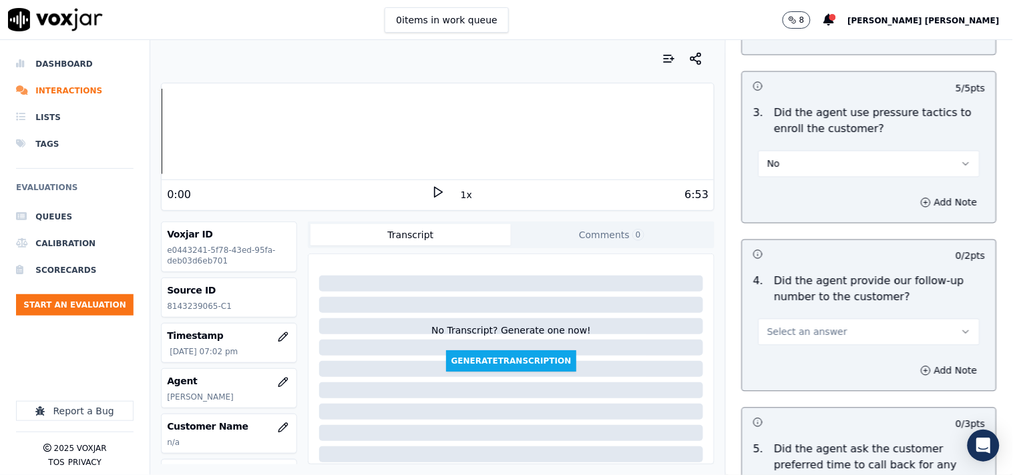
click at [828, 341] on button "Select an answer" at bounding box center [870, 332] width 222 height 27
click at [816, 367] on div "Yes" at bounding box center [846, 363] width 196 height 21
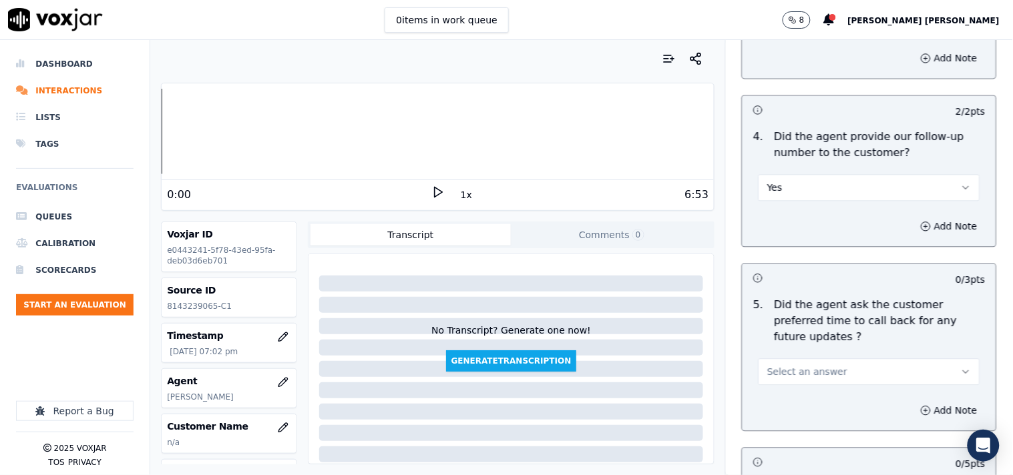
scroll to position [3339, 0]
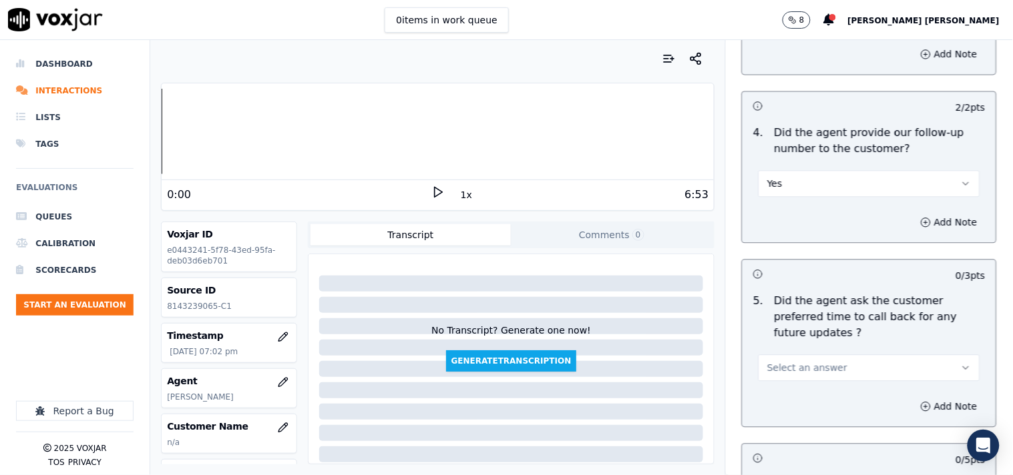
click at [817, 362] on button "Select an answer" at bounding box center [870, 368] width 222 height 27
drag, startPoint x: 801, startPoint y: 395, endPoint x: 797, endPoint y: 415, distance: 19.8
click at [797, 415] on div "No" at bounding box center [846, 405] width 196 height 21
click at [797, 417] on div "0 / 2 pts 1 . Did the agent pitch for the sale? Select an answer Add Note 15 / …" at bounding box center [869, 183] width 255 height 1162
click at [803, 359] on button "No" at bounding box center [870, 368] width 222 height 27
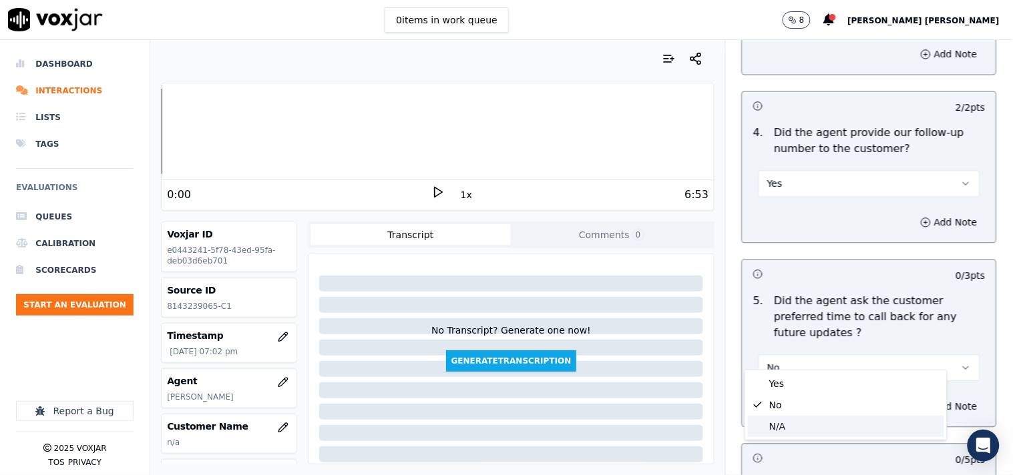
click at [793, 417] on div "N/A" at bounding box center [846, 426] width 196 height 21
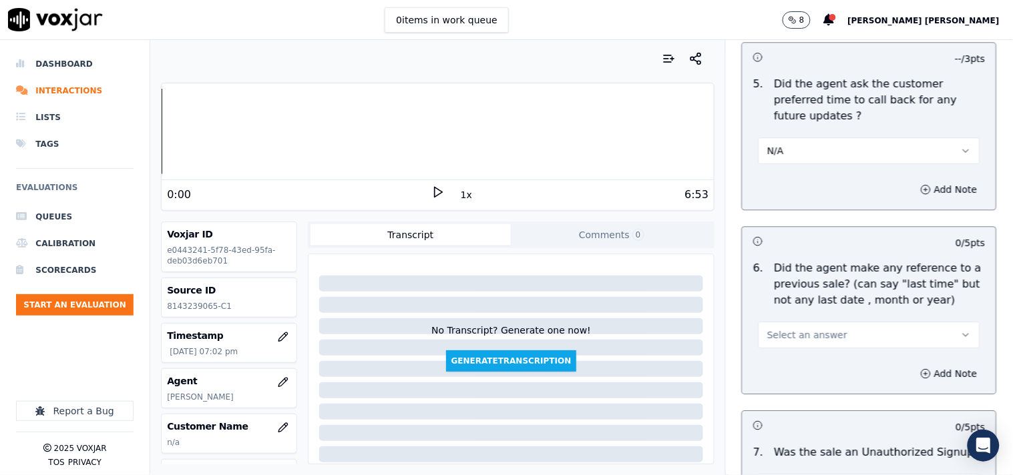
scroll to position [3561, 0]
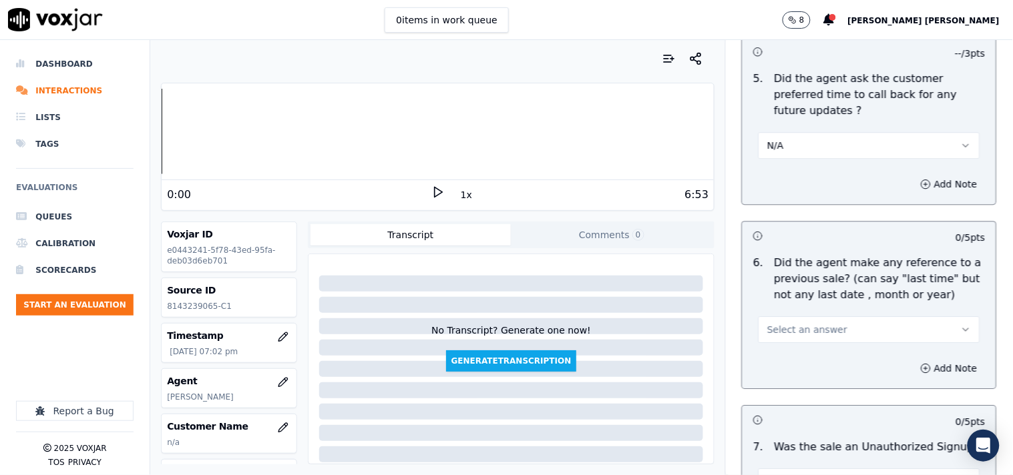
click at [810, 323] on span "Select an answer" at bounding box center [807, 329] width 80 height 13
click at [831, 361] on div "No" at bounding box center [846, 366] width 196 height 21
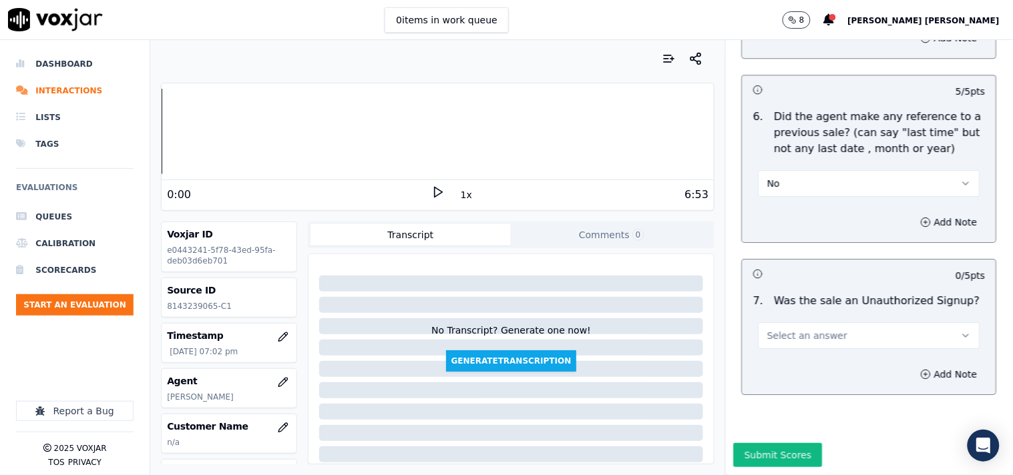
click at [821, 329] on span "Select an answer" at bounding box center [807, 335] width 80 height 13
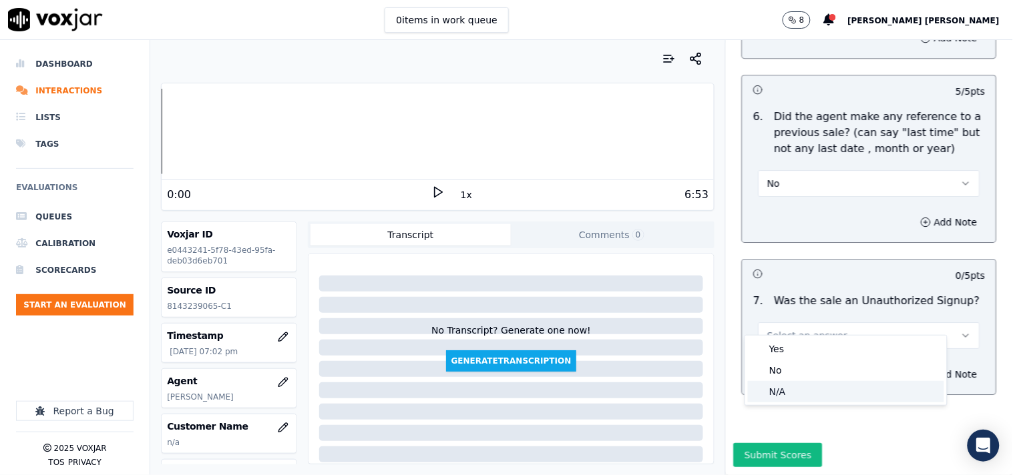
click at [817, 391] on div "N/A" at bounding box center [846, 391] width 196 height 21
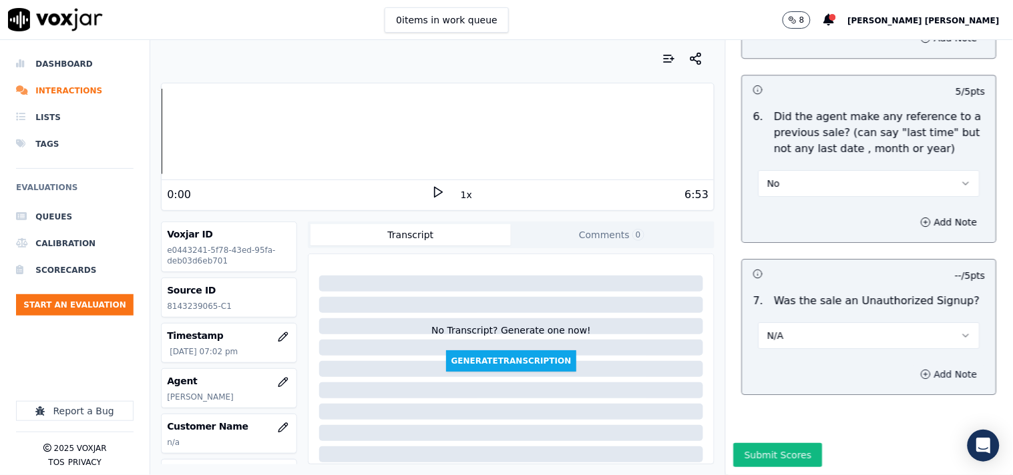
click at [913, 366] on button "Add Note" at bounding box center [949, 374] width 73 height 19
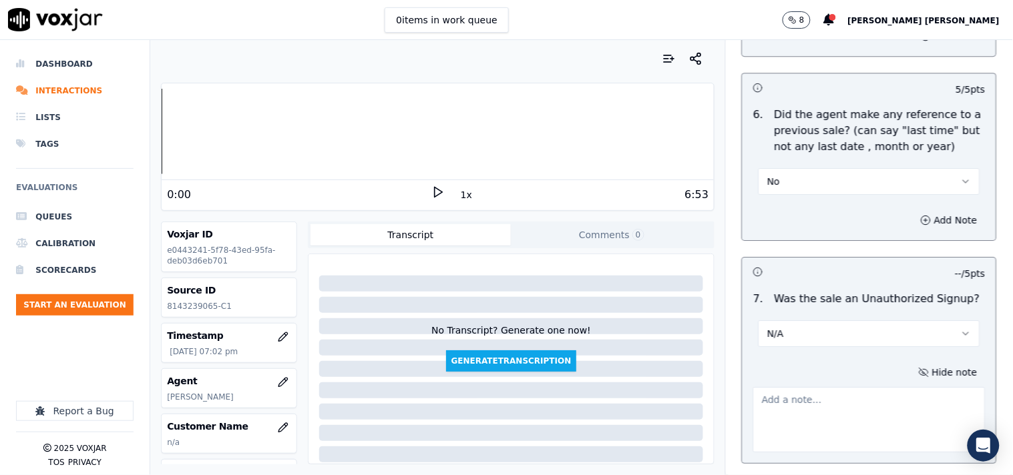
click at [781, 387] on textarea at bounding box center [869, 419] width 232 height 65
paste textarea "[PERSON_NAME] informed the new rates,supplier name,cancellation fees,varified t…"
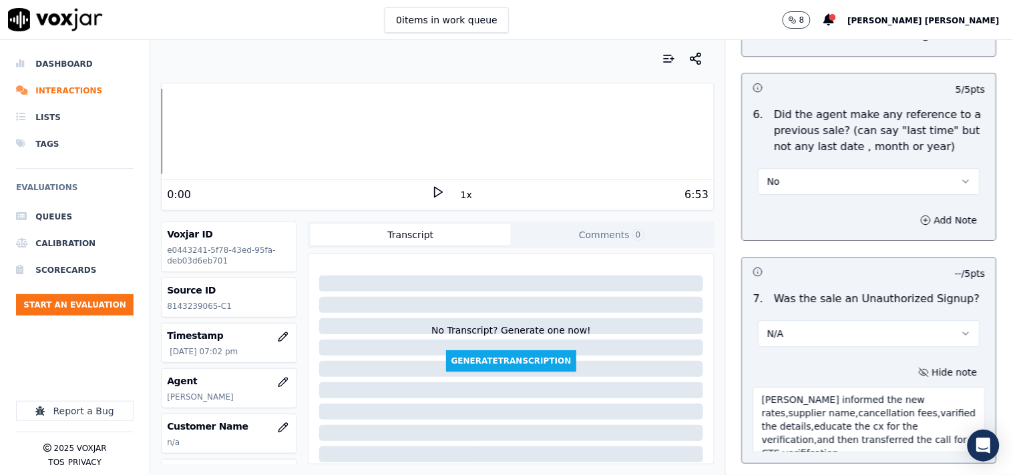
scroll to position [101, 0]
click at [753, 387] on textarea "[PERSON_NAME] informed the new rates,supplier name,cancellation fees,varified t…" at bounding box center [869, 419] width 232 height 65
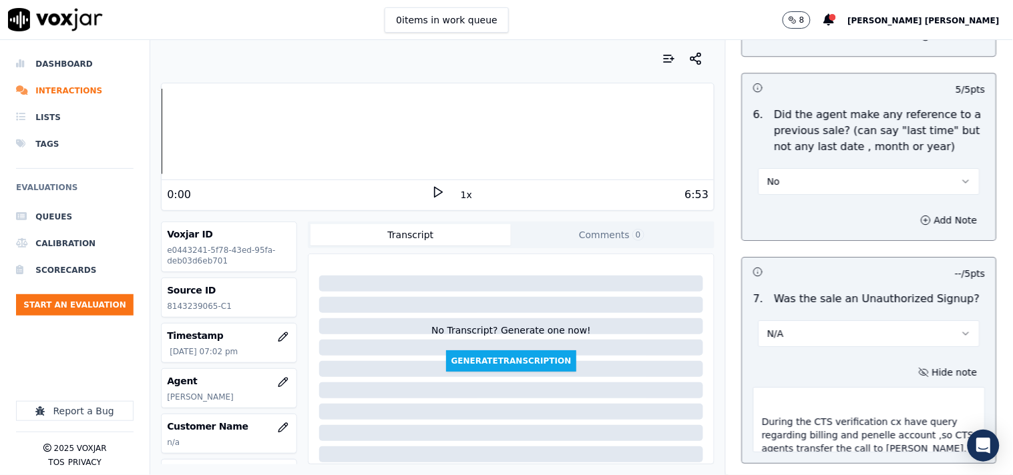
scroll to position [125, 0]
click at [896, 404] on textarea "[PERSON_NAME] informed the new rates,supplier name,cancellation fees,varified t…" at bounding box center [869, 419] width 232 height 65
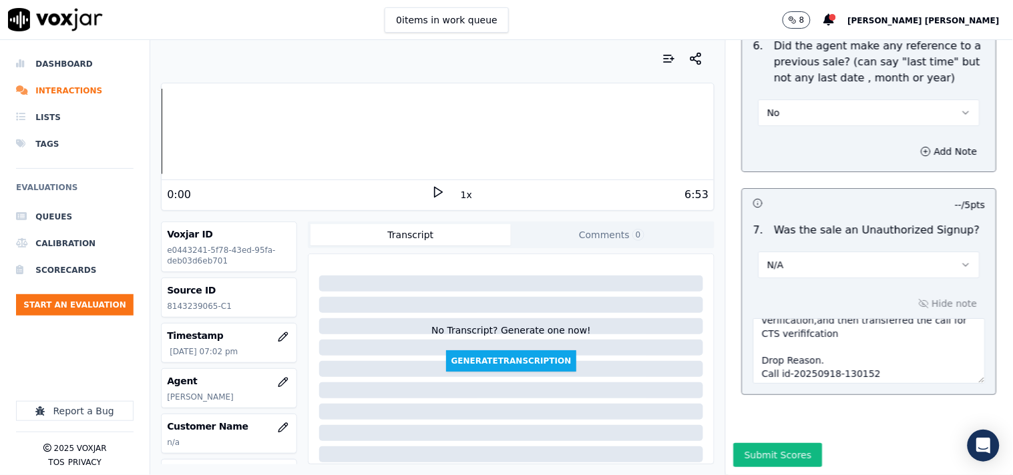
scroll to position [3797, 0]
drag, startPoint x: 850, startPoint y: 329, endPoint x: 771, endPoint y: 325, distance: 78.9
click at [771, 325] on textarea "[PERSON_NAME] informed the new rates,supplier name,cancellation fees,varified t…" at bounding box center [869, 351] width 232 height 65
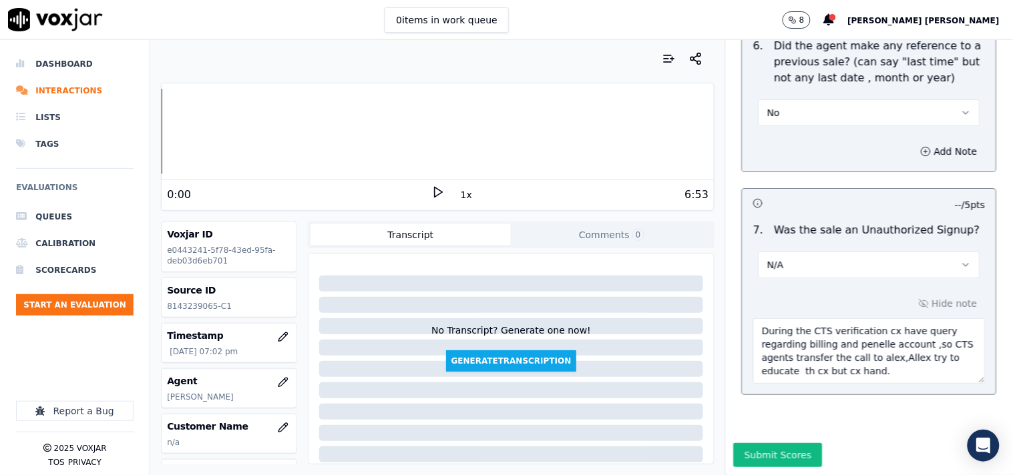
drag, startPoint x: 878, startPoint y: 339, endPoint x: 757, endPoint y: 292, distance: 129.6
click at [757, 319] on textarea "[PERSON_NAME] informed the new rates,supplier name,cancellation fees,varified t…" at bounding box center [869, 351] width 232 height 65
click at [759, 284] on div "Hide note [PERSON_NAME] informed the new rates,supplier name,cancellation fees,…" at bounding box center [870, 339] width 254 height 111
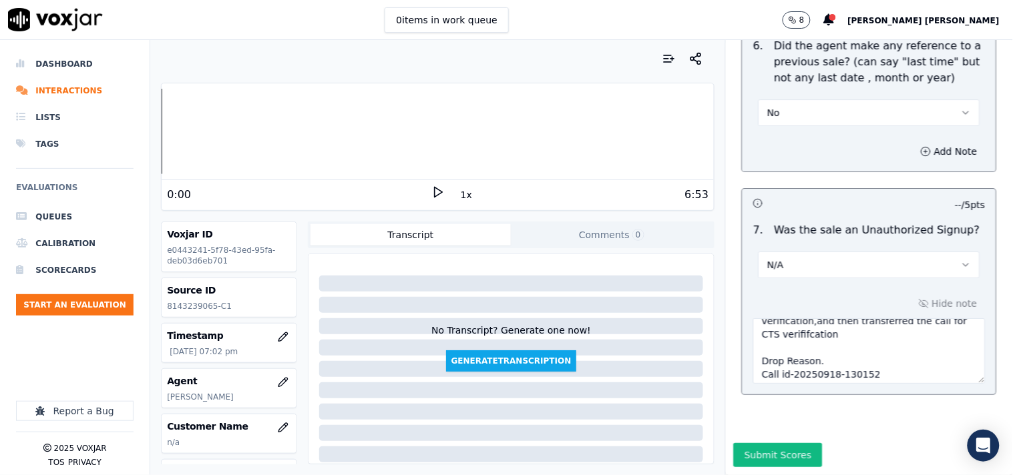
scroll to position [134, 0]
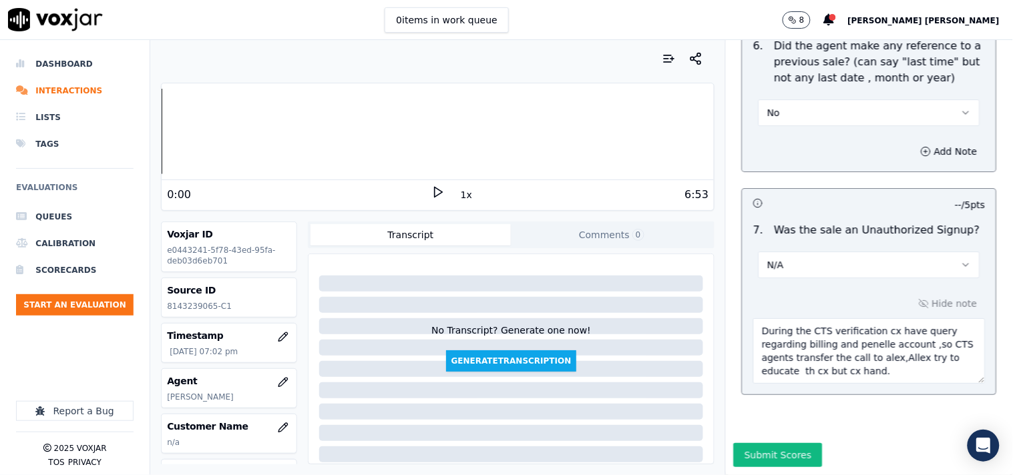
drag, startPoint x: 747, startPoint y: 288, endPoint x: 873, endPoint y: 417, distance: 180.4
click at [873, 417] on div "Outbound Sales Call Scorecard A scorecard to review outbound sales calls for be…" at bounding box center [869, 257] width 287 height 435
type textarea "[PERSON_NAME] informed the new rates,supplier name,cancellation fees,varified t…"
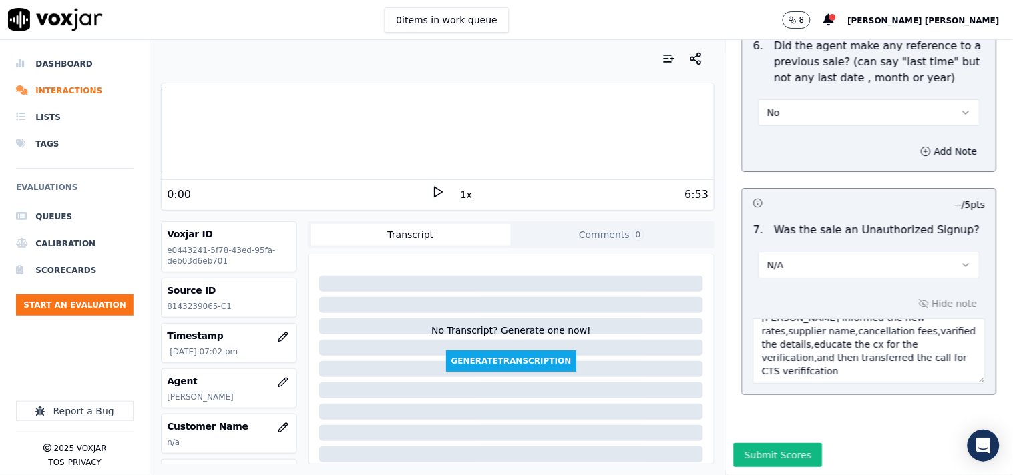
drag, startPoint x: 743, startPoint y: 297, endPoint x: 983, endPoint y: 369, distance: 250.3
click at [983, 369] on div "Outbound Sales Call Scorecard A scorecard to review outbound sales calls for be…" at bounding box center [869, 257] width 287 height 435
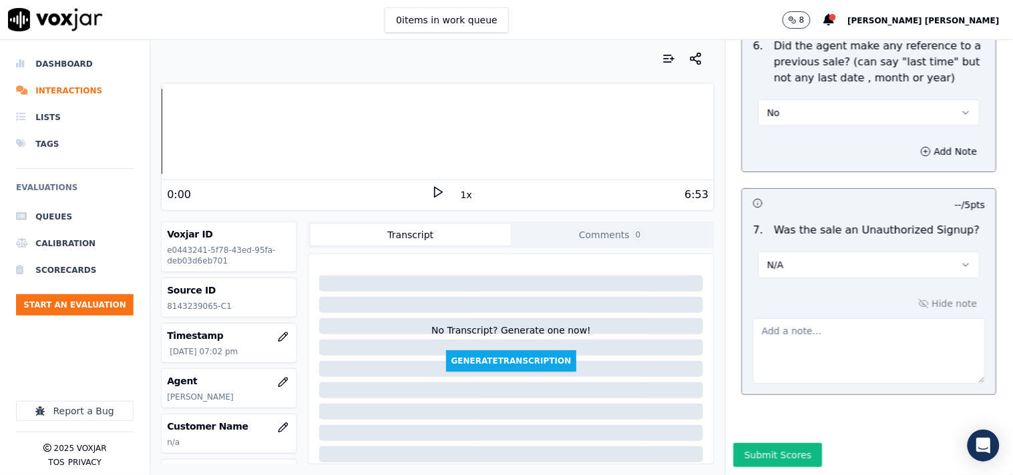
scroll to position [0, 0]
paste textarea "Drop Reason. Call id-20250918-130152 During the CTS verification cx have query …"
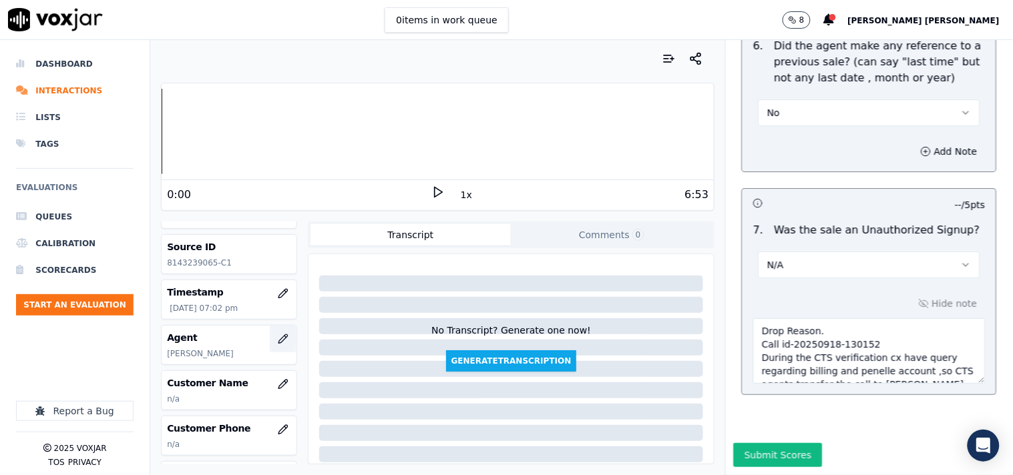
scroll to position [74, 0]
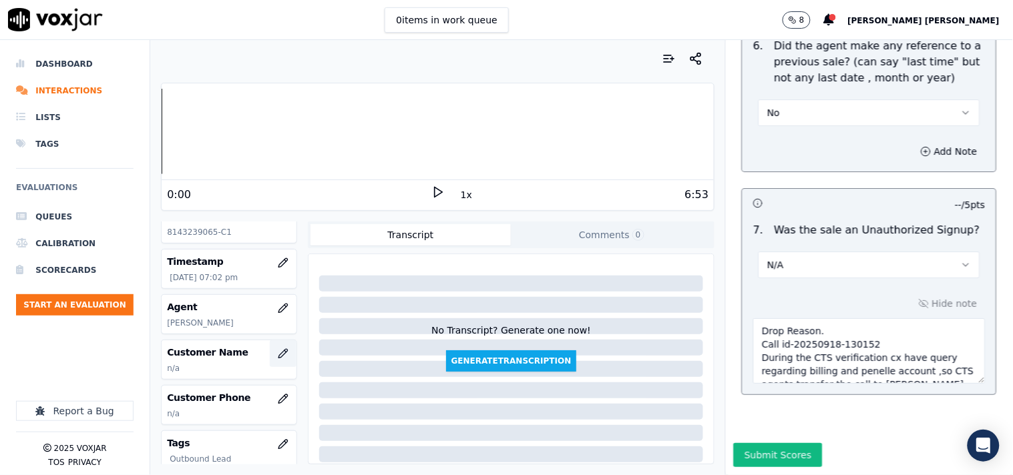
type textarea "Drop Reason. Call id-20250918-130152 During the CTS verification cx have query …"
click at [278, 356] on icon "button" at bounding box center [283, 354] width 11 height 11
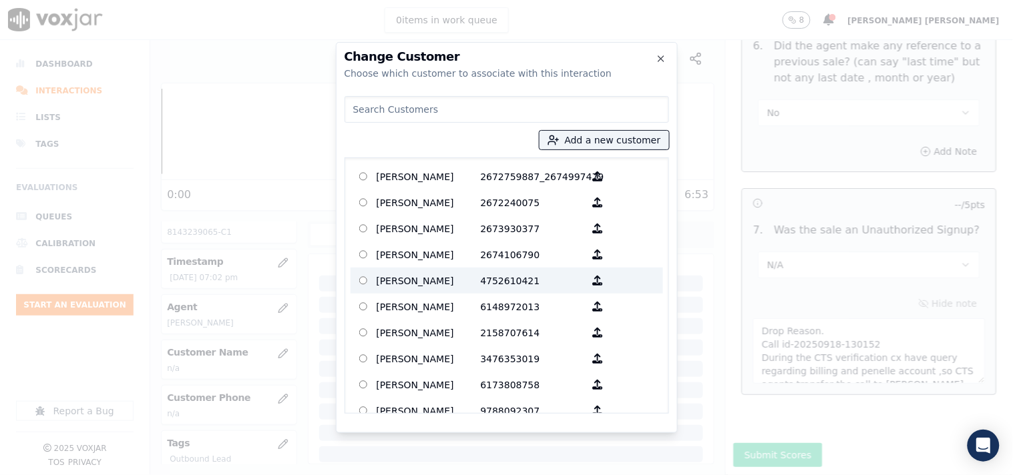
paste input "[PERSON_NAME]"
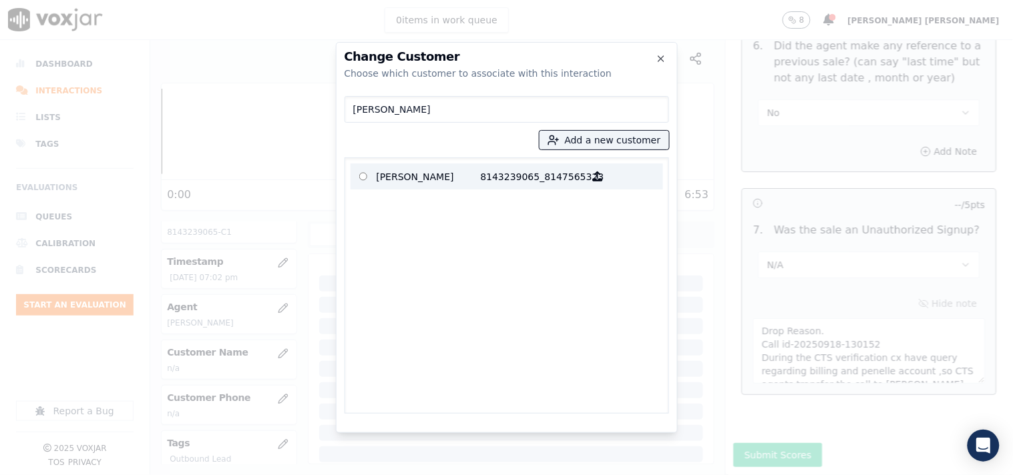
type input "[PERSON_NAME]"
click at [558, 168] on p "8143239065_8147565323" at bounding box center [533, 176] width 104 height 21
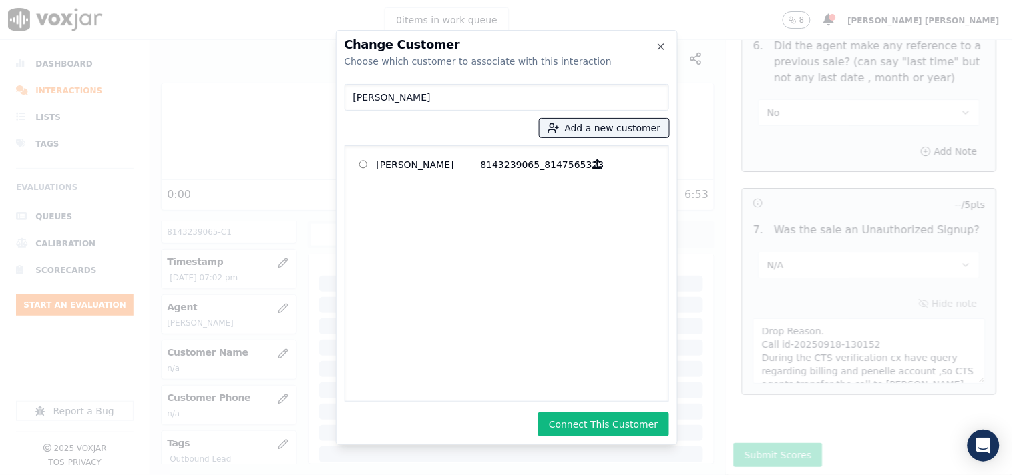
click at [597, 407] on div "Change Customer Choose which customer to associate with this interaction [PERSO…" at bounding box center [507, 237] width 342 height 415
click at [598, 421] on button "Connect This Customer" at bounding box center [603, 425] width 130 height 24
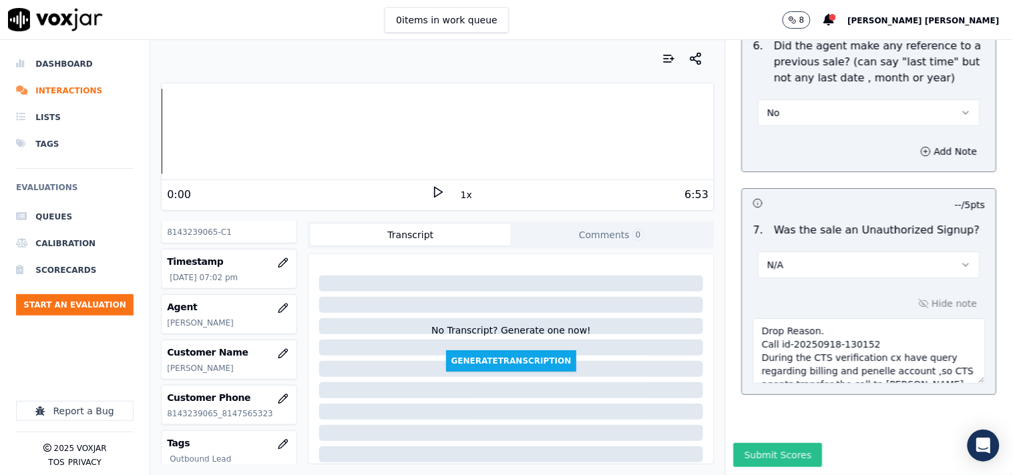
click at [758, 443] on button "Submit Scores" at bounding box center [778, 455] width 89 height 24
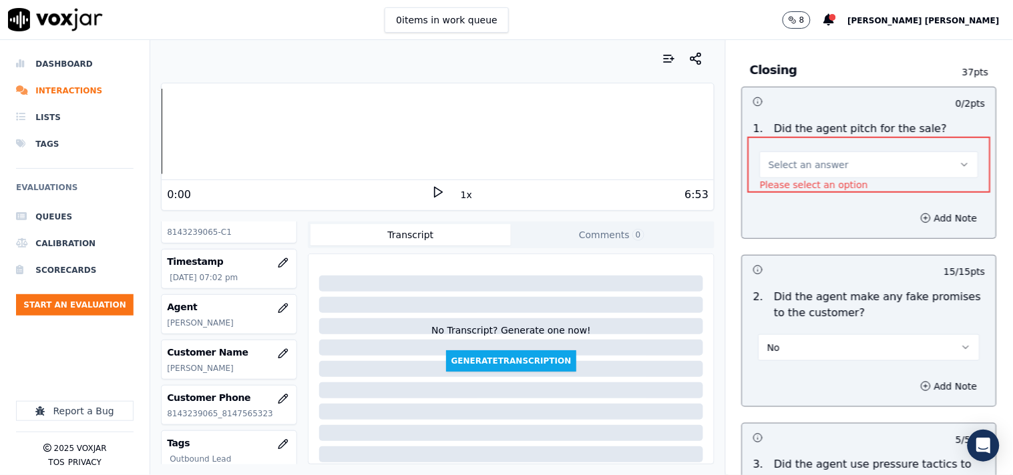
scroll to position [2847, 0]
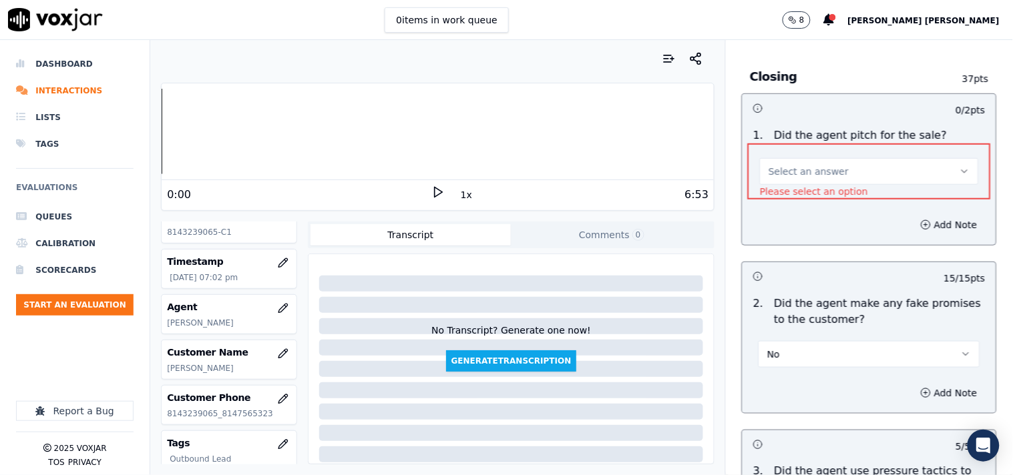
click at [813, 164] on button "Select an answer" at bounding box center [869, 171] width 219 height 27
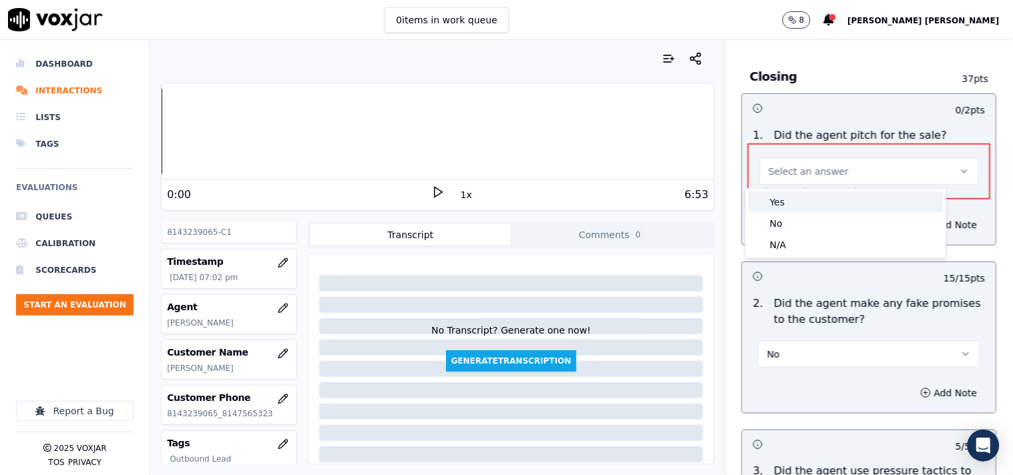
drag, startPoint x: 790, startPoint y: 219, endPoint x: 797, endPoint y: 210, distance: 11.5
click at [797, 210] on div "Yes No N/A" at bounding box center [846, 223] width 200 height 69
click at [797, 210] on div "Yes" at bounding box center [846, 202] width 195 height 21
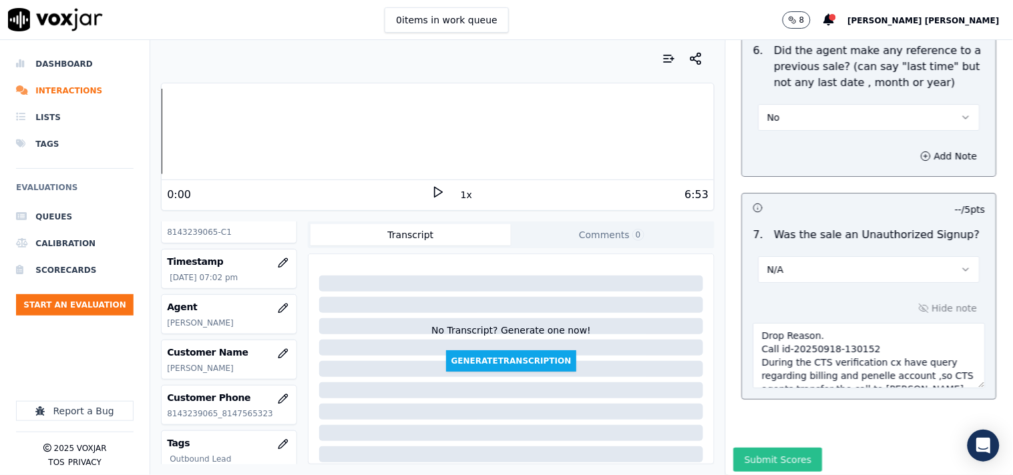
scroll to position [3797, 0]
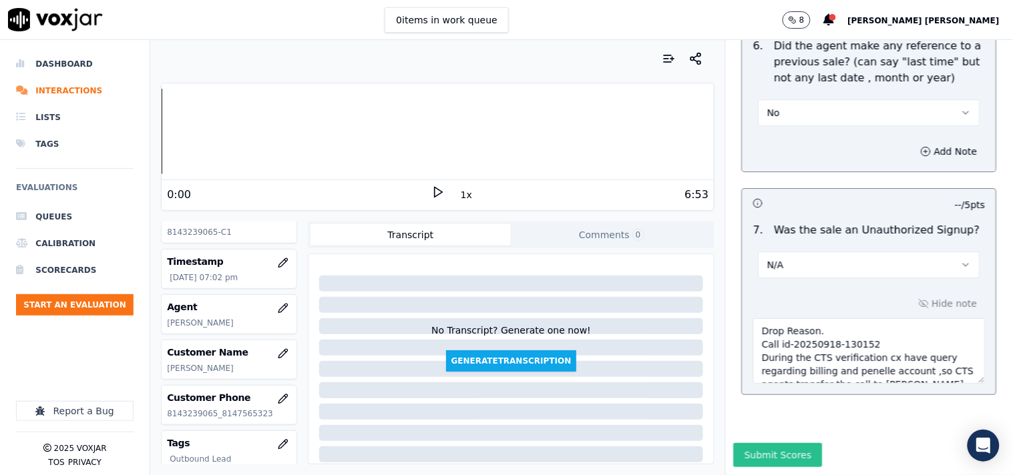
click at [799, 443] on button "Submit Scores" at bounding box center [778, 455] width 89 height 24
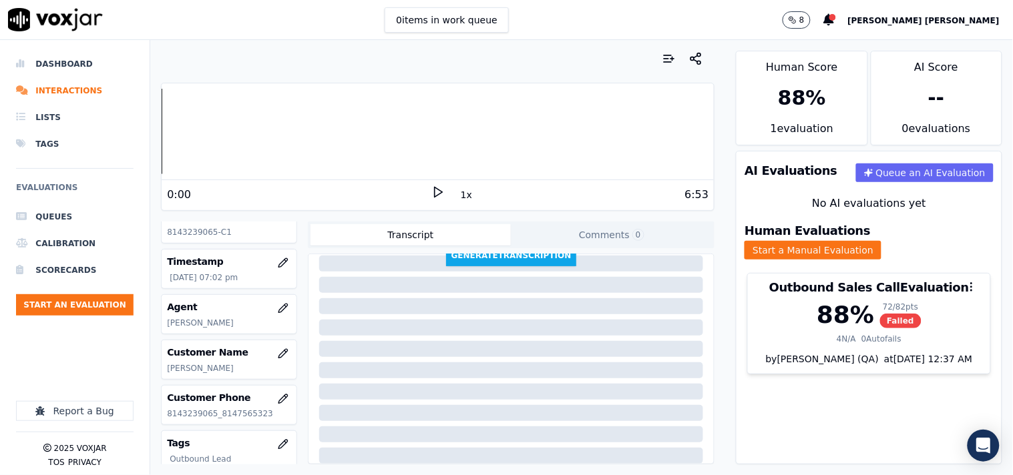
scroll to position [224, 0]
